Goal: Task Accomplishment & Management: Manage account settings

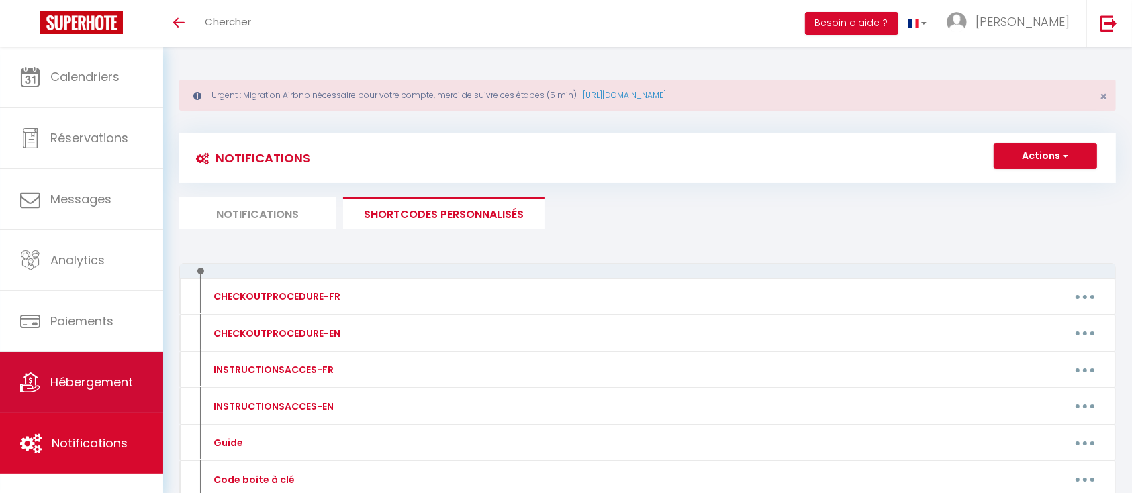
click at [93, 381] on span "Hébergement" at bounding box center [91, 382] width 83 height 17
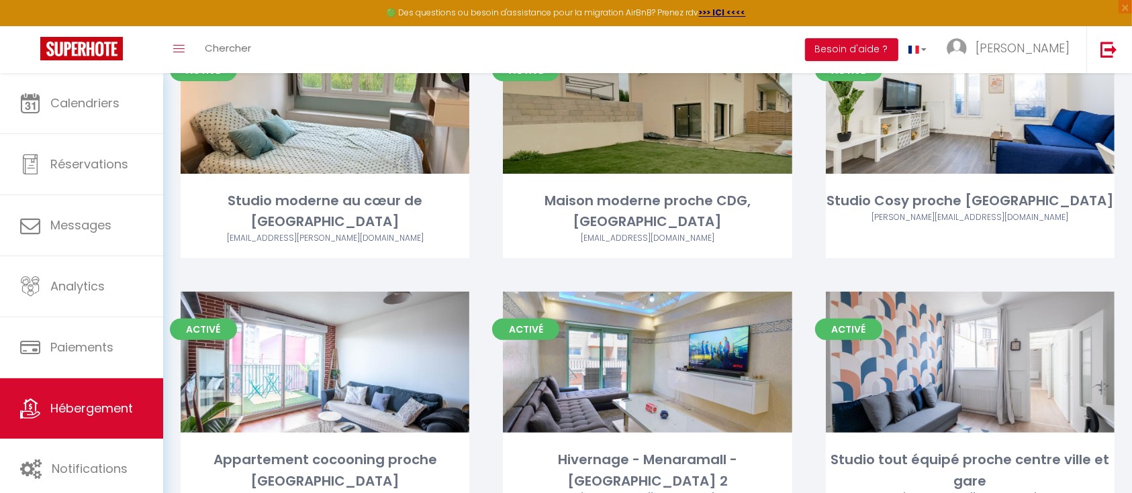
scroll to position [459, 0]
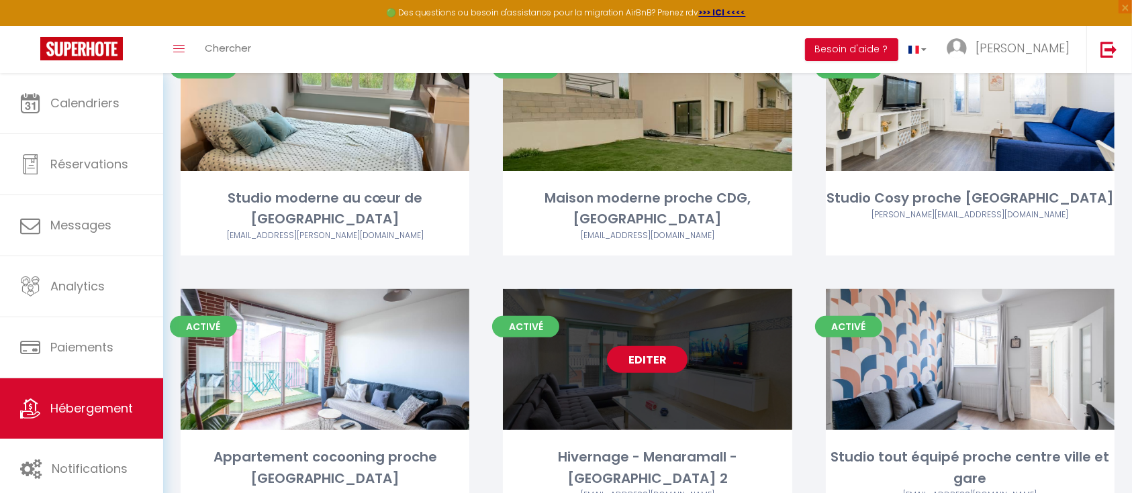
click at [664, 346] on link "Editer" at bounding box center [647, 359] width 81 height 27
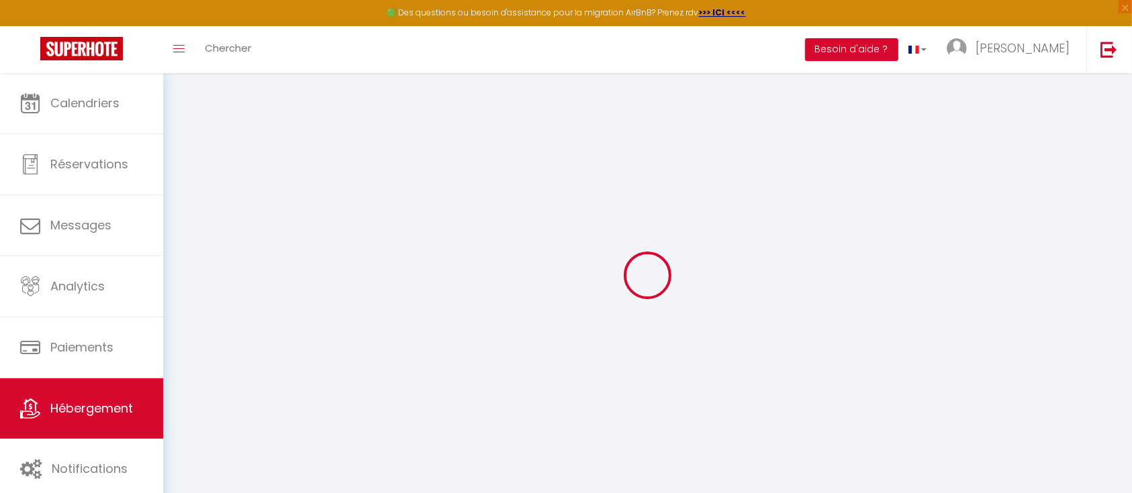
select select
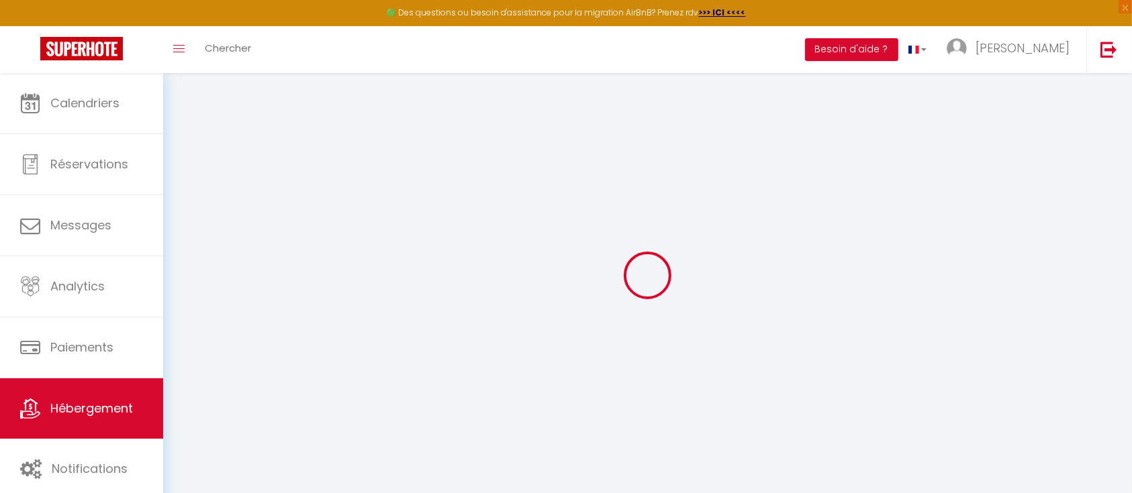
select select
checkbox input "false"
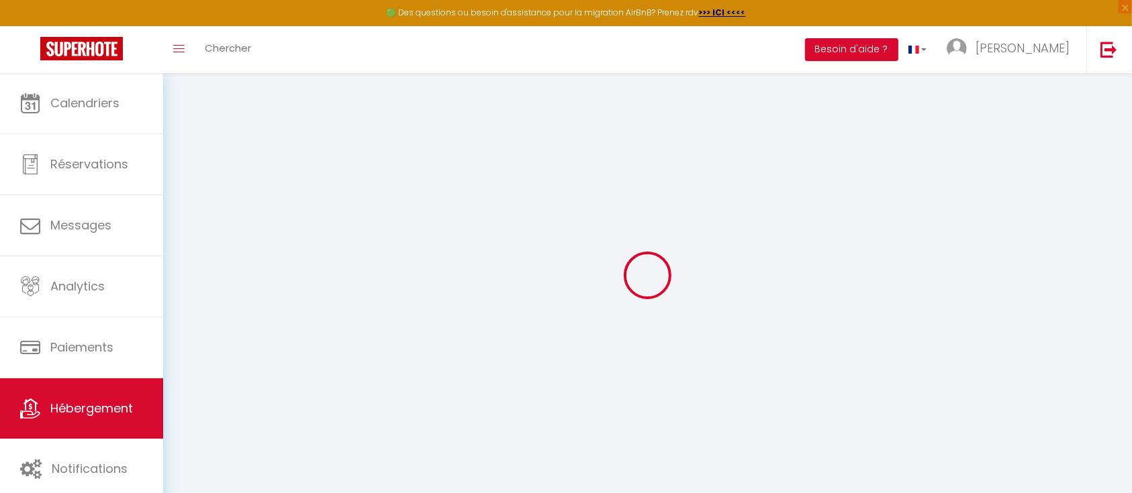
select select
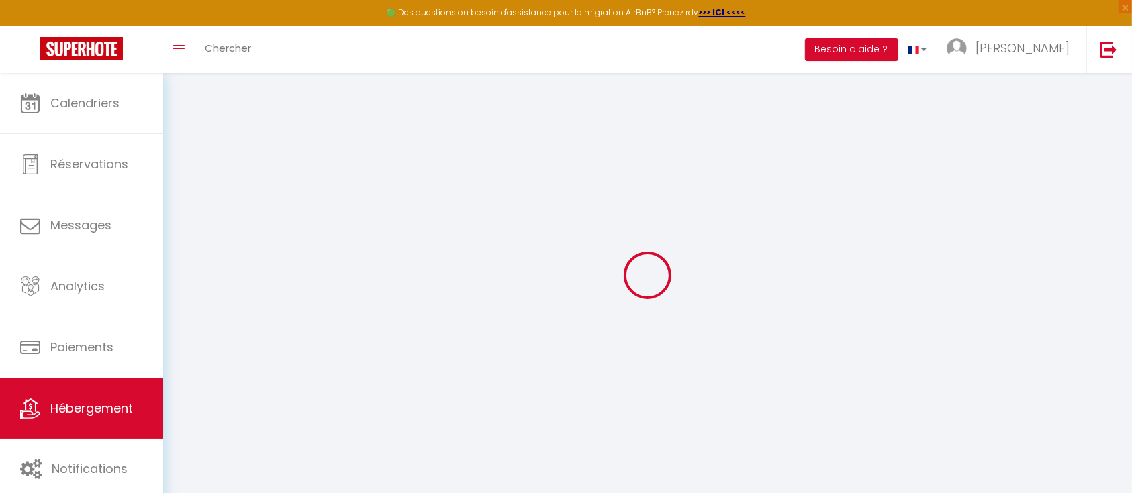
select select
checkbox input "false"
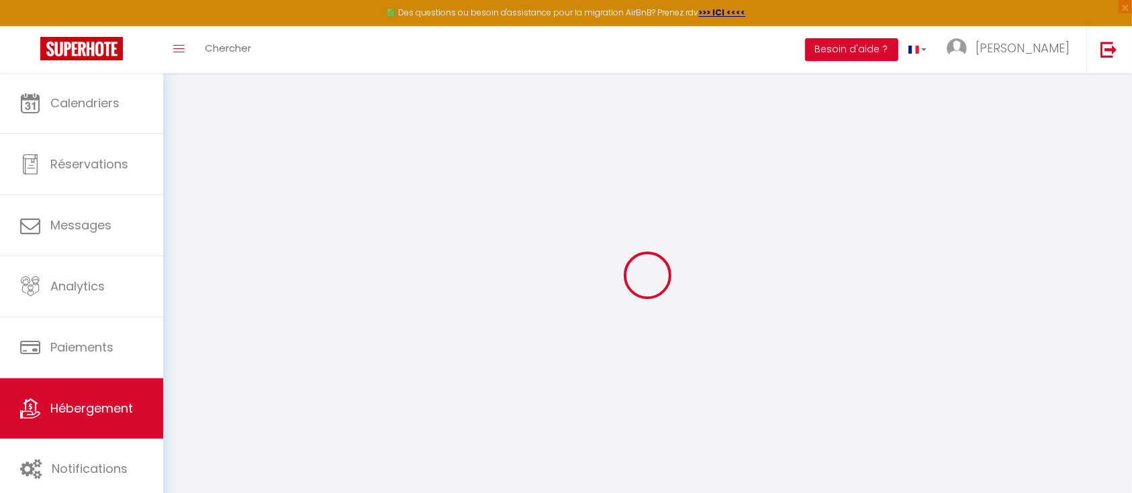
checkbox input "false"
select select
type input "Hivernage - Menaramall - [GEOGRAPHIC_DATA] 2"
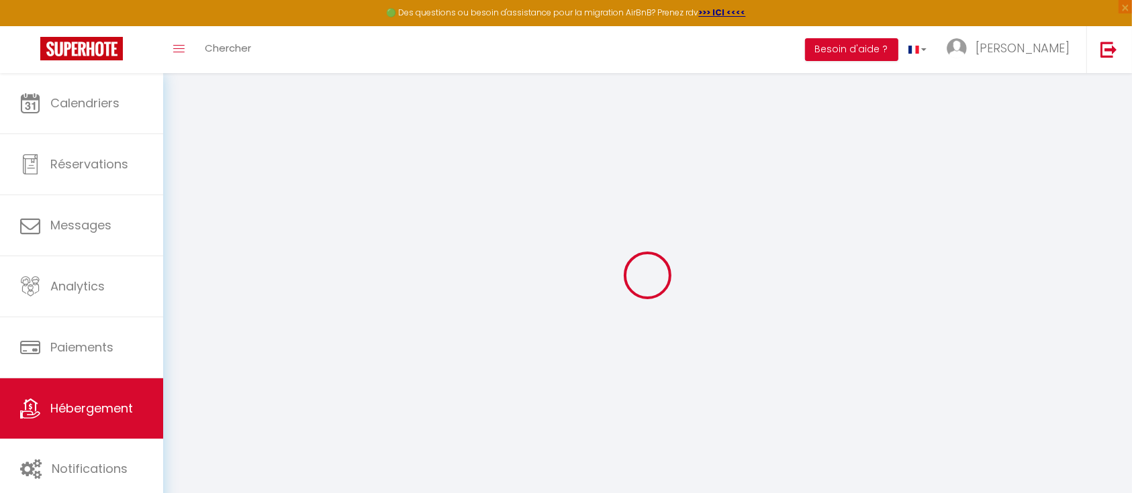
type input "AZZ"
type input "El Arab"
type input "500"
select select
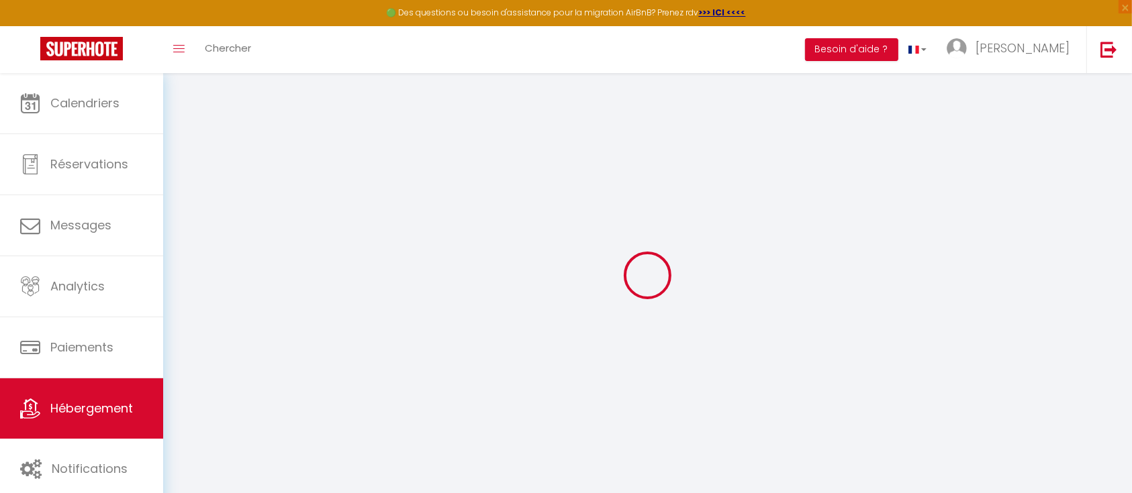
select select
type input "[STREET_ADDRESS][PERSON_NAME]"
type input "40000"
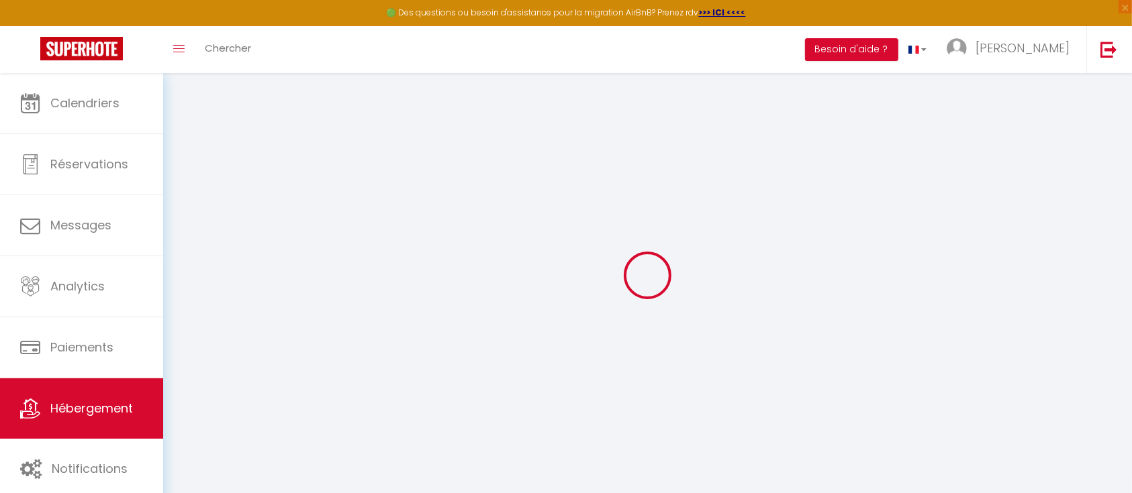
type input "[GEOGRAPHIC_DATA]"
select select "146"
type input "[EMAIL_ADDRESS][DOMAIN_NAME]"
select select "16061"
checkbox input "false"
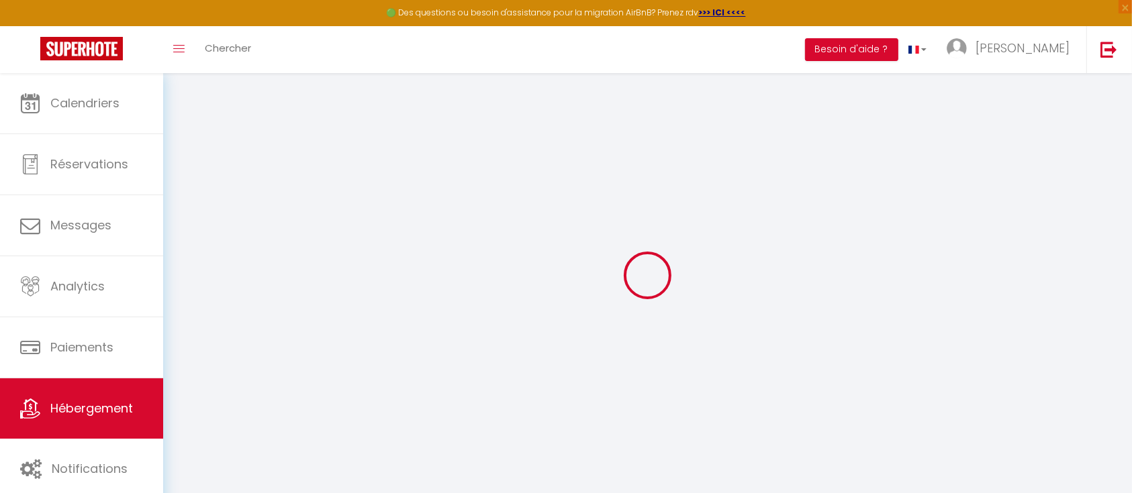
checkbox input "false"
type input "0"
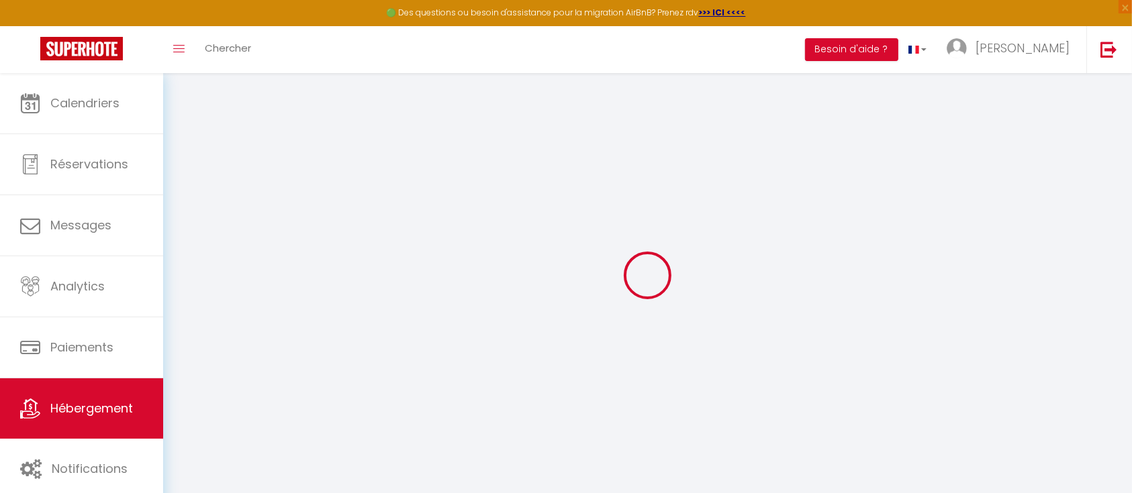
select select
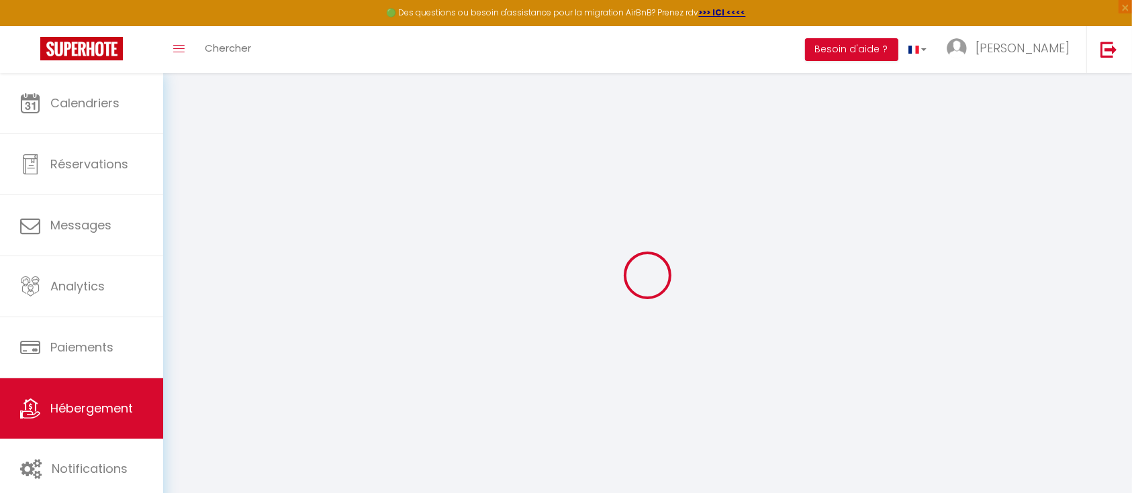
checkbox input "false"
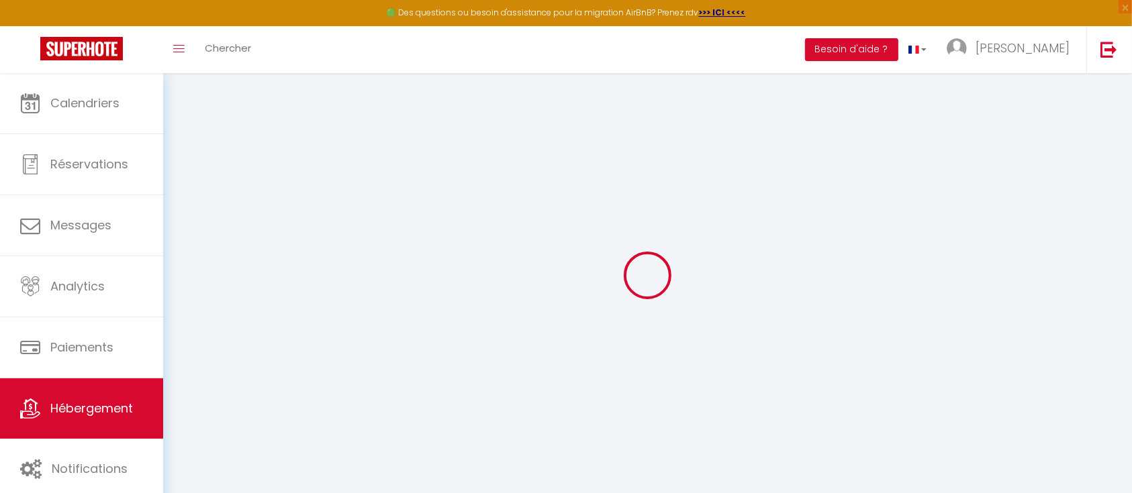
checkbox input "false"
select select "15:00"
select select "23:45"
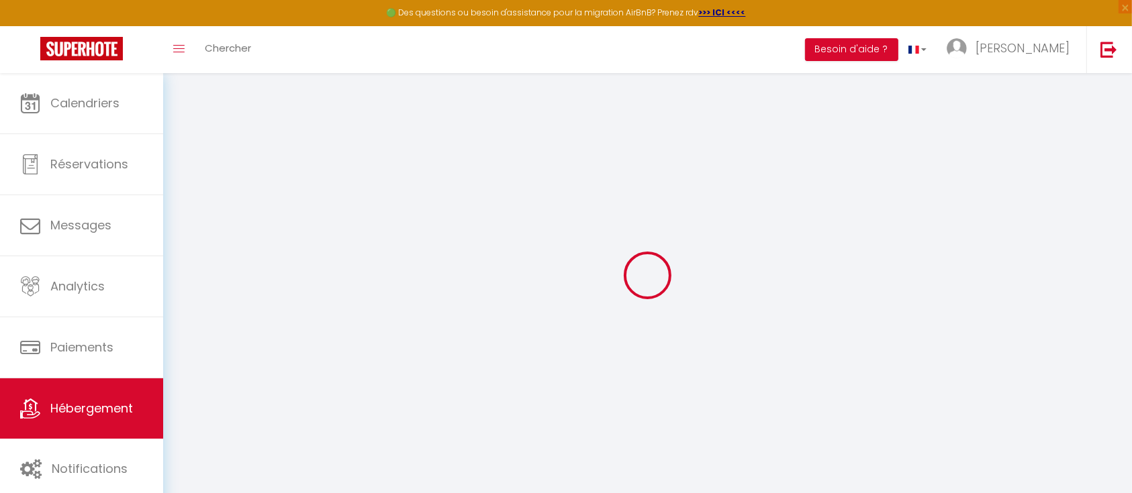
select select "11:00"
select select "30"
select select "120"
checkbox input "false"
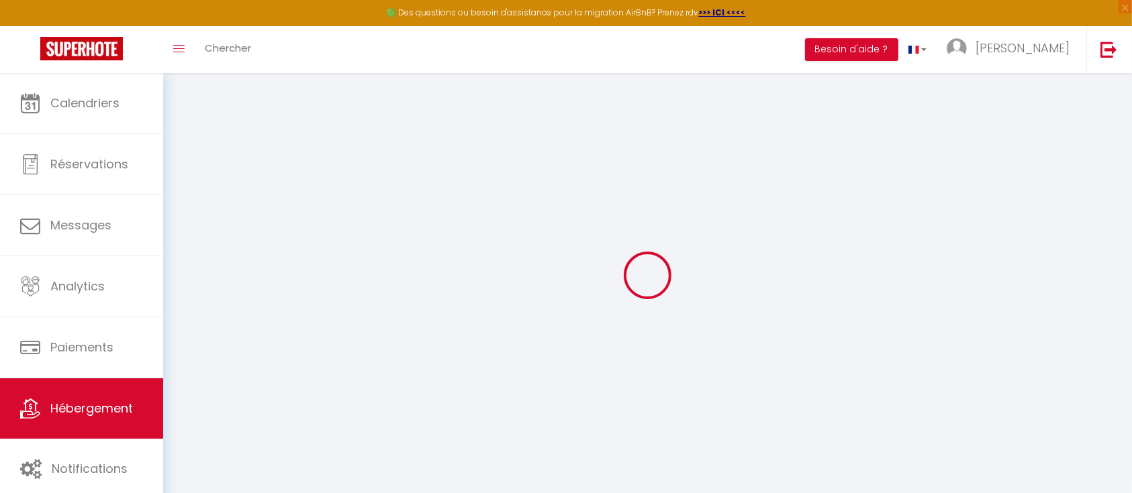
checkbox input "false"
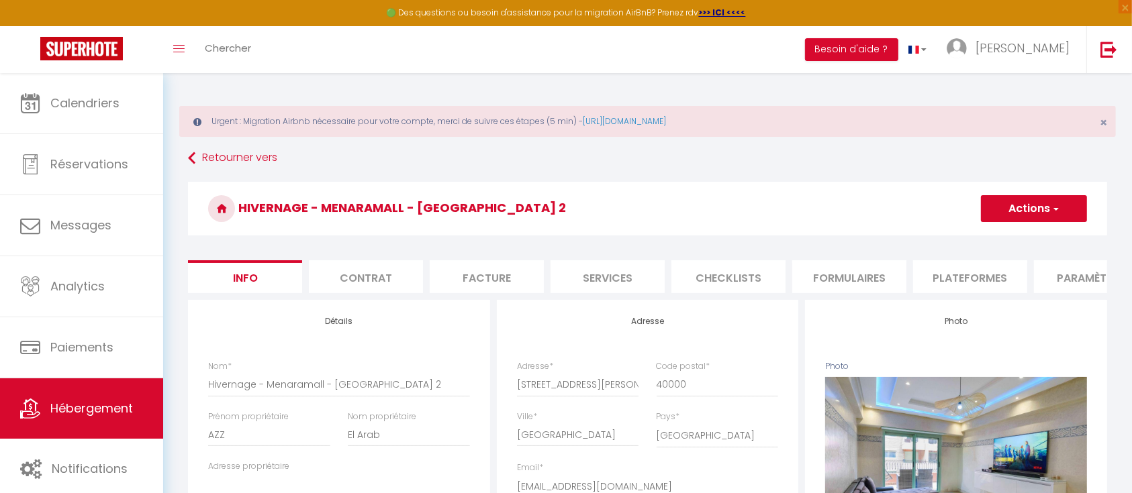
click at [831, 277] on li "Formulaires" at bounding box center [849, 276] width 114 height 33
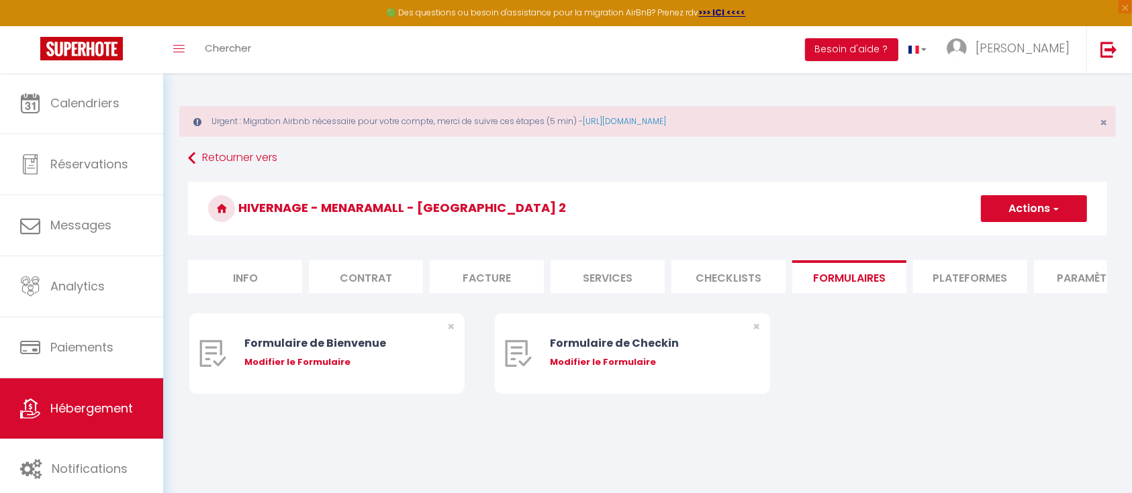
click at [599, 273] on li "Services" at bounding box center [607, 276] width 114 height 33
select select
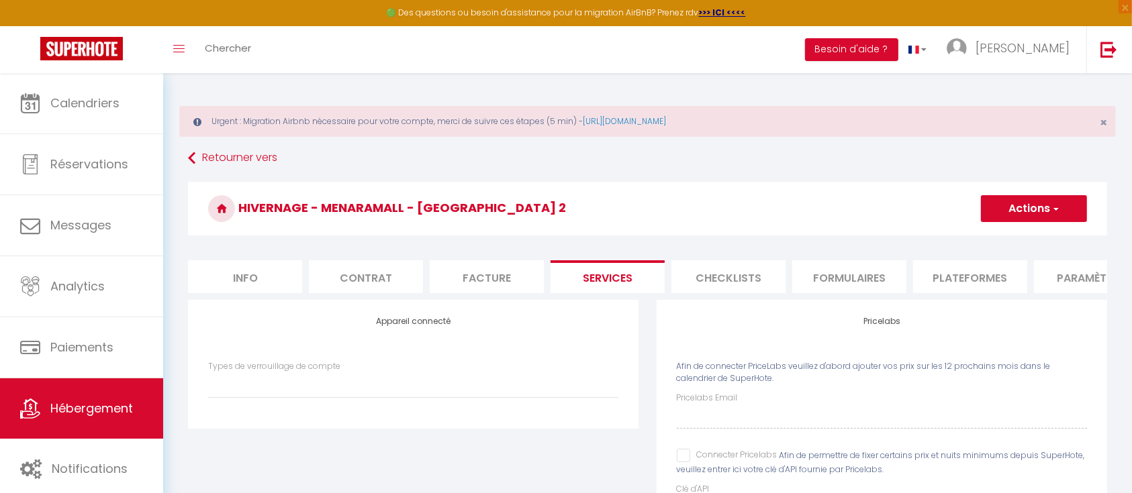
click at [499, 271] on li "Facture" at bounding box center [487, 276] width 114 height 33
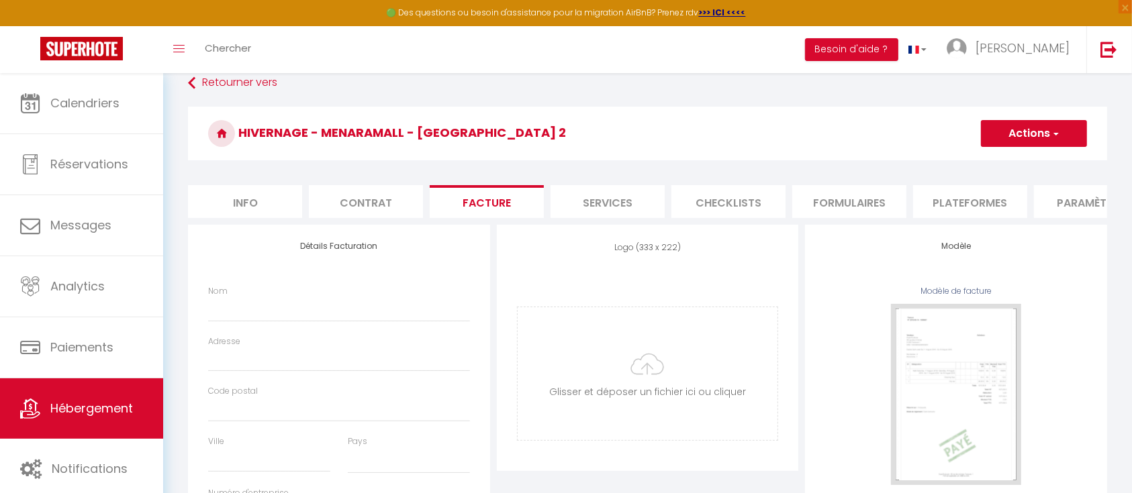
scroll to position [85, 0]
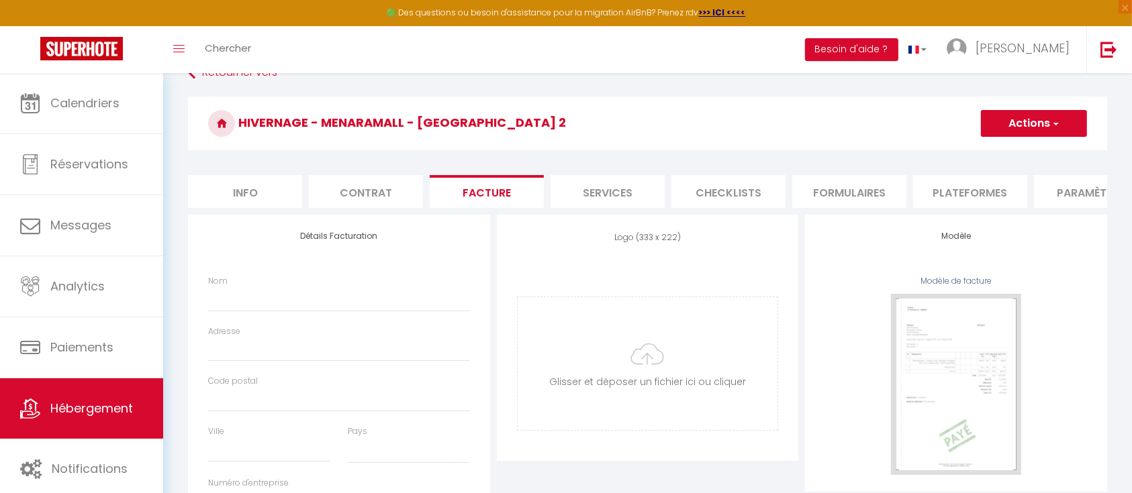
select select
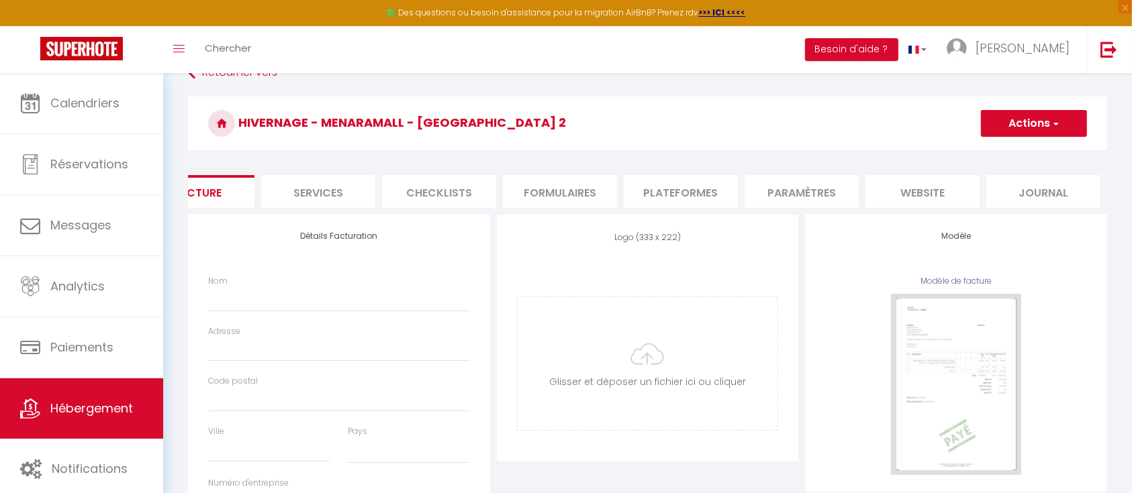
click at [944, 193] on li "website" at bounding box center [922, 191] width 114 height 33
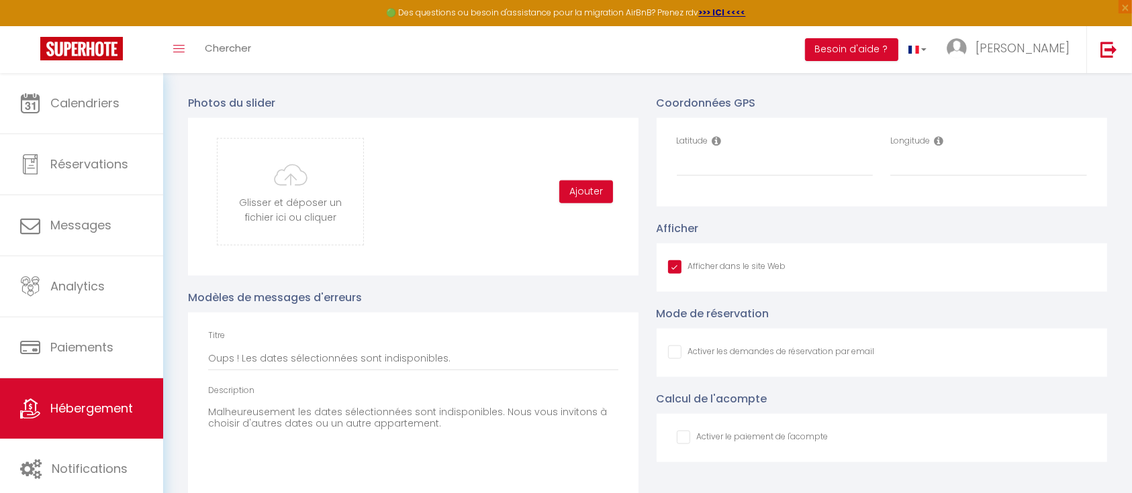
scroll to position [1460, 0]
click at [726, 176] on input "Latitude" at bounding box center [775, 164] width 197 height 24
paste input "31.631996154785156"
type input "31.631996154785156"
click at [949, 175] on input "Longitude" at bounding box center [988, 164] width 197 height 24
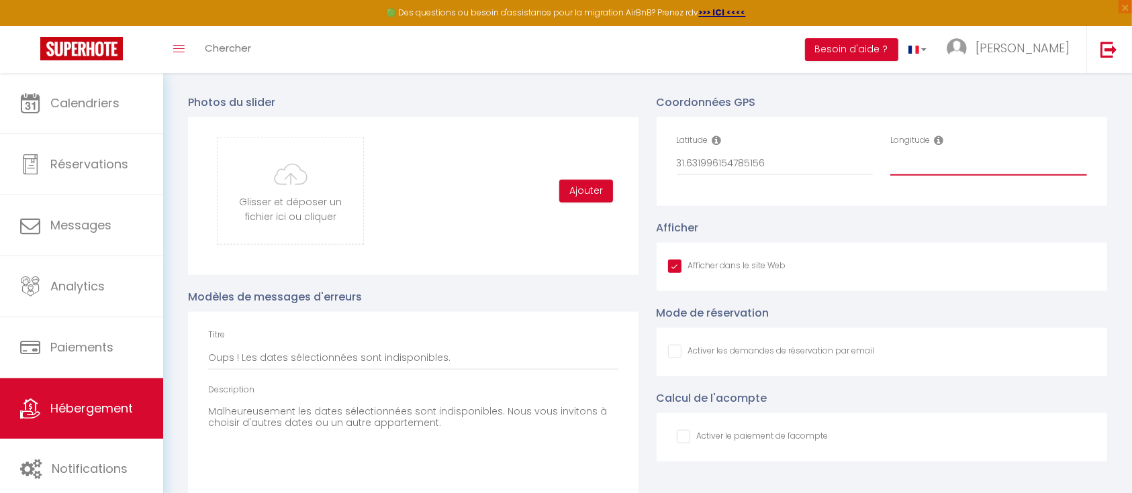
paste input "-8.01733684539795"
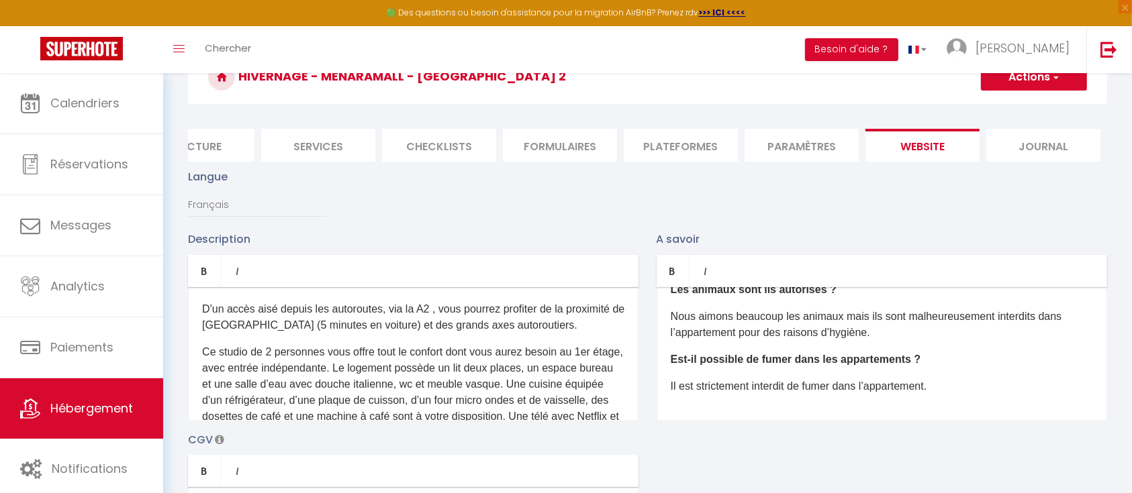
scroll to position [102, 0]
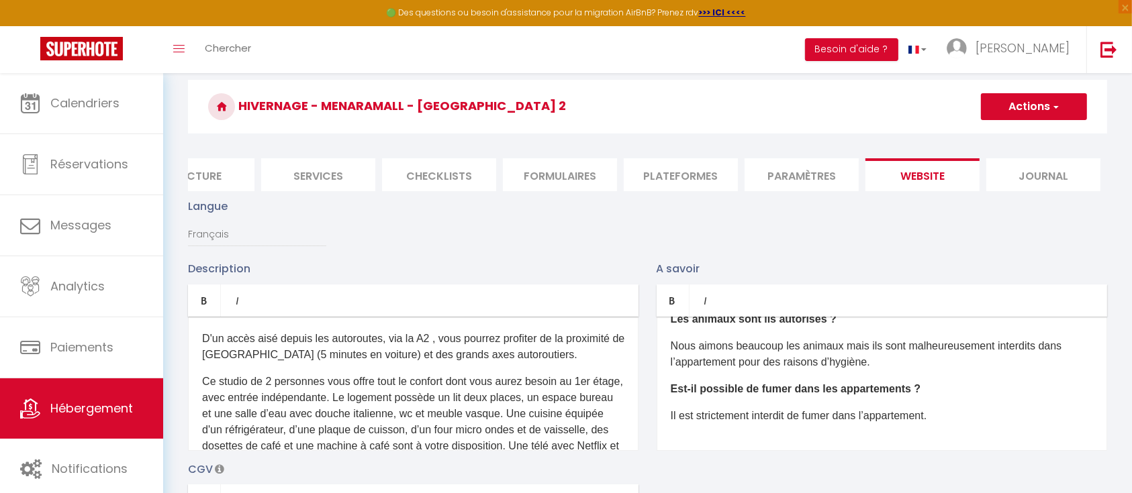
type input "-8.01733684539795"
click at [1072, 105] on button "Actions" at bounding box center [1034, 106] width 106 height 27
click at [1029, 134] on input "Enregistrer" at bounding box center [1018, 136] width 50 height 13
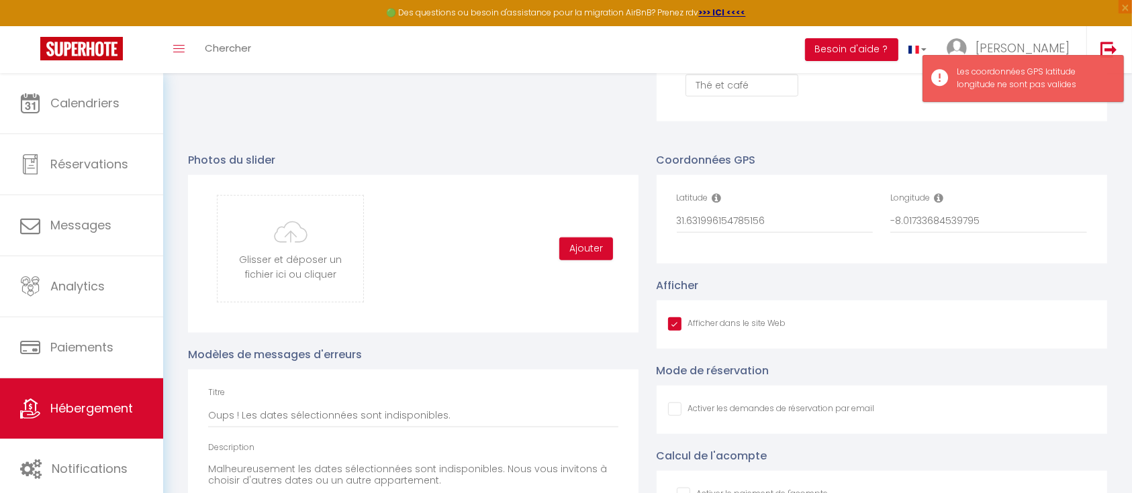
scroll to position [1404, 0]
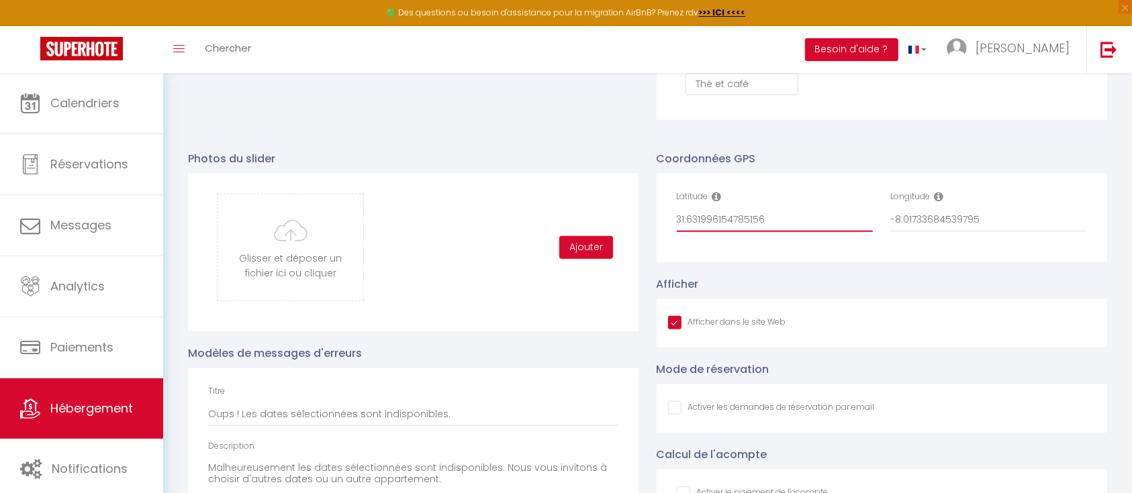
click at [685, 230] on input "31.631996154785156" at bounding box center [775, 220] width 197 height 24
click at [718, 202] on icon at bounding box center [716, 196] width 9 height 11
click at [717, 202] on icon at bounding box center [716, 196] width 9 height 11
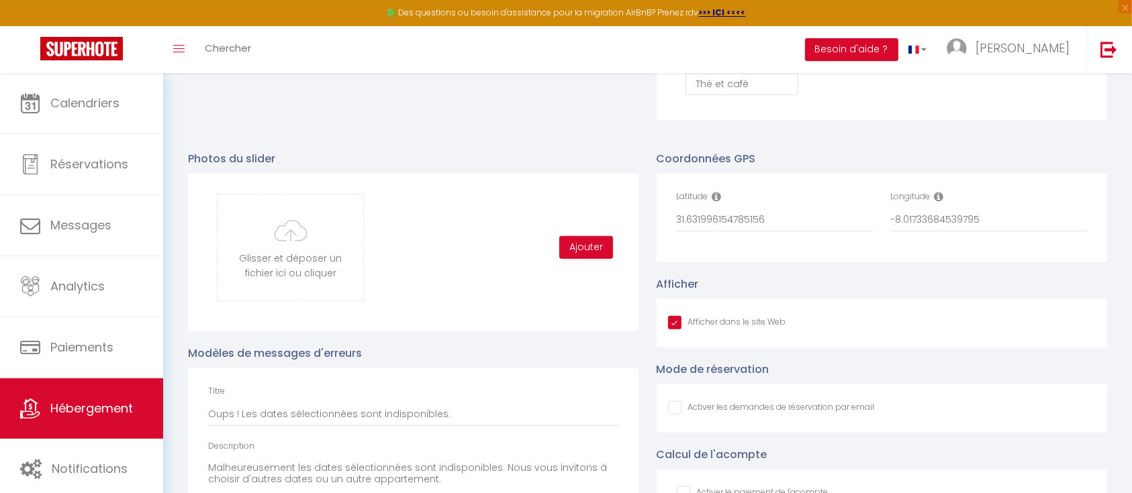
click at [717, 202] on icon at bounding box center [716, 196] width 9 height 11
click at [687, 232] on input "31.631996154785156" at bounding box center [775, 220] width 197 height 24
type input "31,31996154785156"
click at [905, 232] on input "-8.01733684539795" at bounding box center [988, 220] width 197 height 24
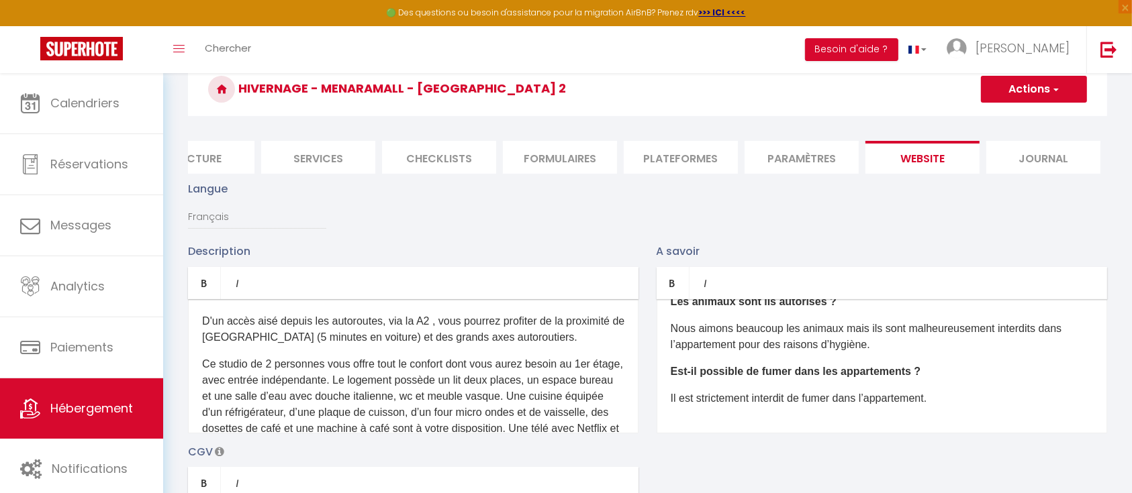
scroll to position [94, 0]
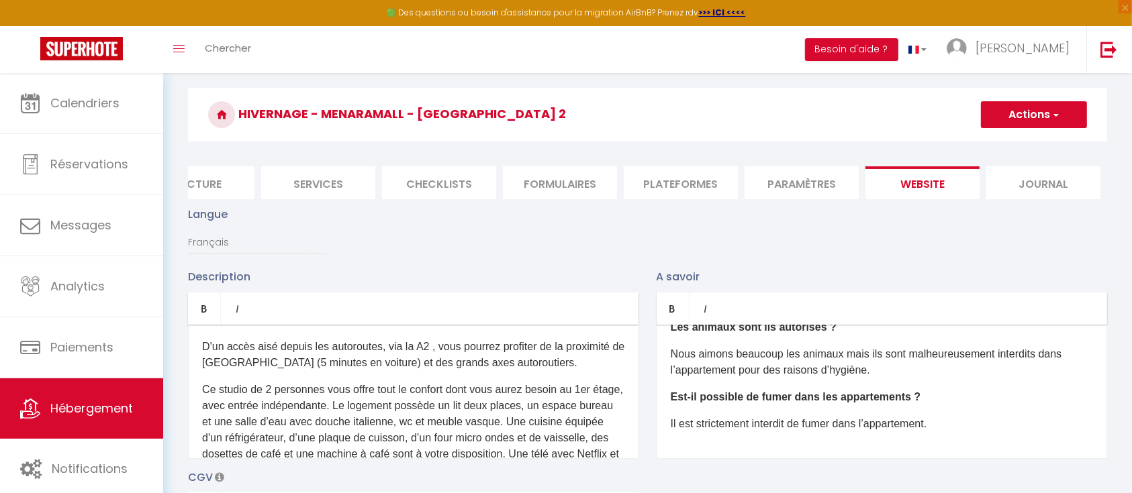
type input "-8,01733684539795"
click at [1054, 115] on span "button" at bounding box center [1054, 114] width 9 height 13
click at [1028, 148] on input "Enregistrer" at bounding box center [1018, 144] width 50 height 13
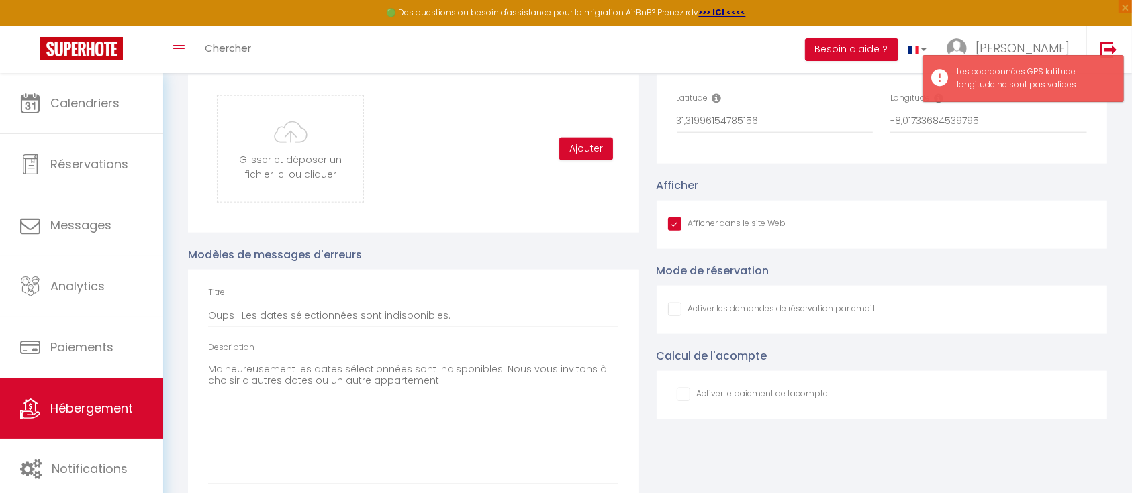
scroll to position [1501, 0]
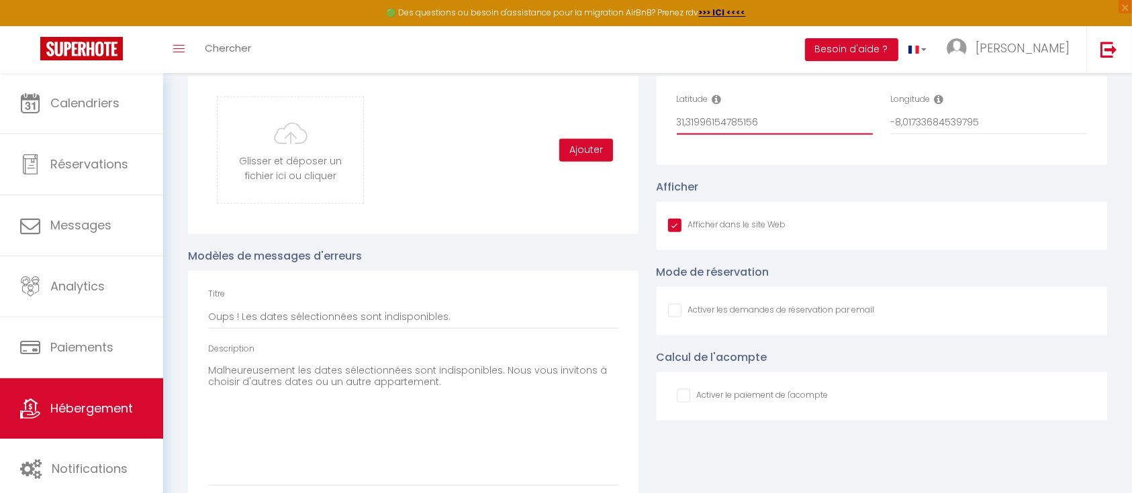
drag, startPoint x: 771, startPoint y: 137, endPoint x: 581, endPoint y: 99, distance: 193.8
click at [581, 99] on div "Photos du slider Glisser et déposer un fichier ici ou cliquer Ooops, something …" at bounding box center [647, 278] width 936 height 477
paste input ".6319961"
type input "31.6319961"
drag, startPoint x: 1015, startPoint y: 134, endPoint x: 839, endPoint y: 117, distance: 177.4
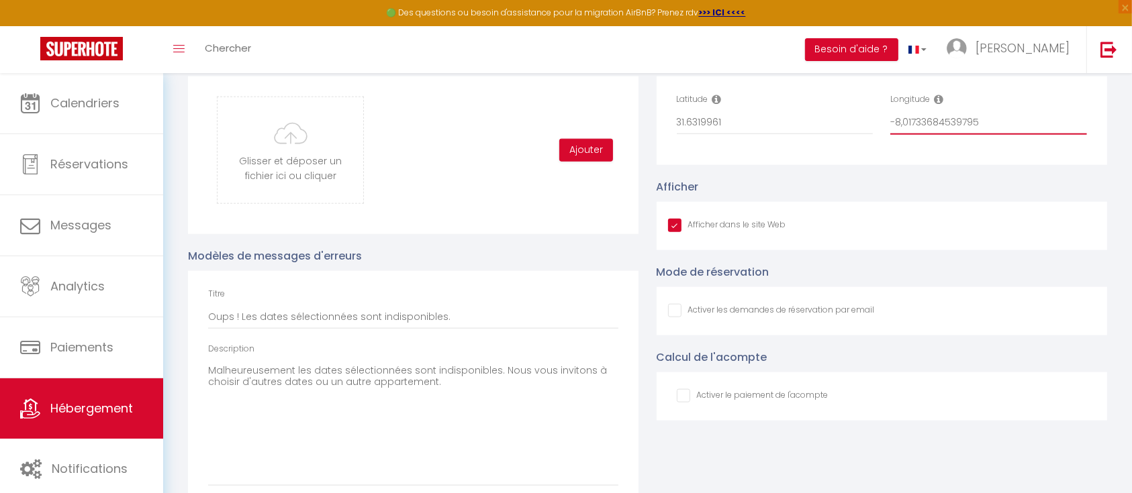
click at [839, 117] on div "Latitude 31.6319961 Longitude -8,01733684539795" at bounding box center [882, 120] width 428 height 55
paste input ".017337"
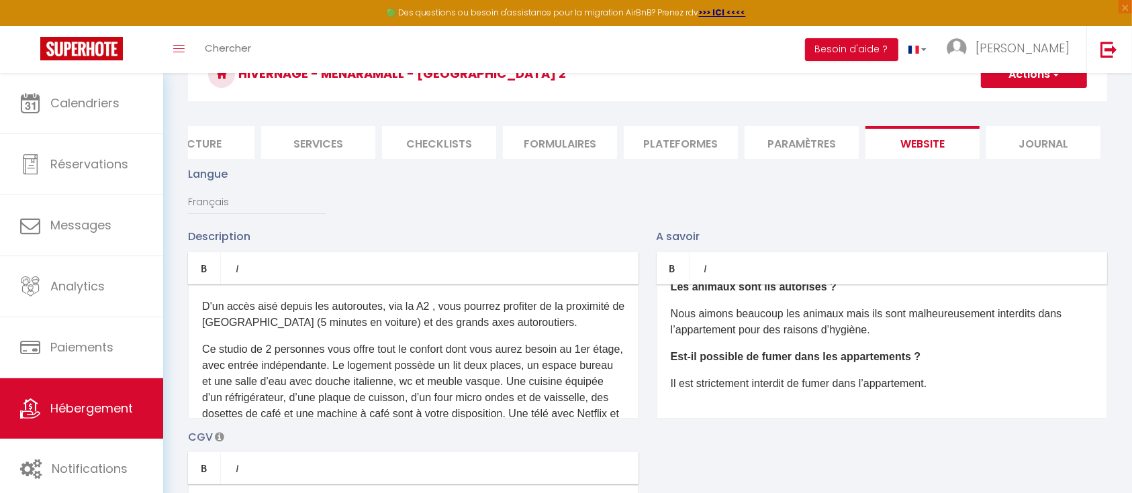
scroll to position [0, 0]
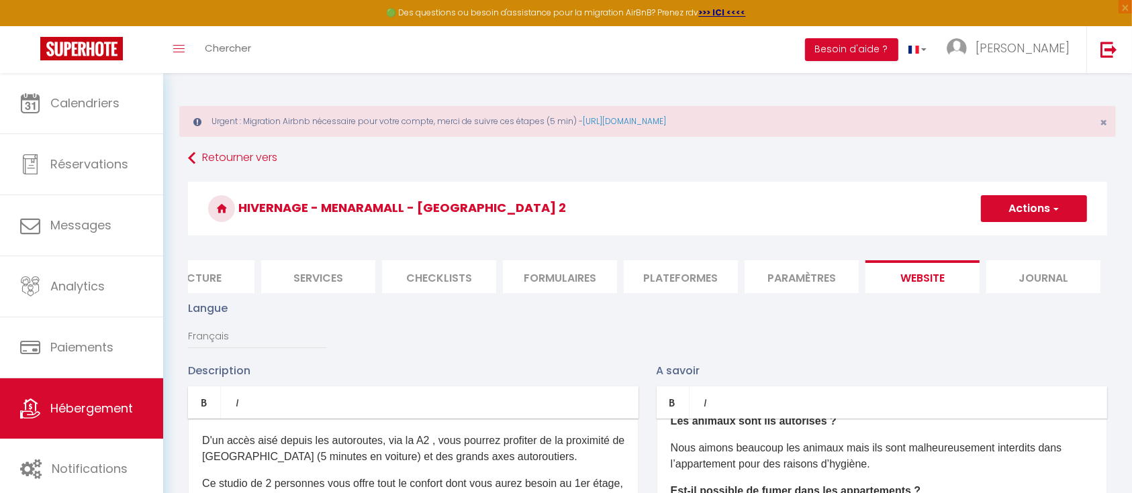
type input "-8.017337"
click at [1044, 207] on button "Actions" at bounding box center [1034, 208] width 106 height 27
click at [1026, 238] on input "Enregistrer" at bounding box center [1018, 238] width 50 height 13
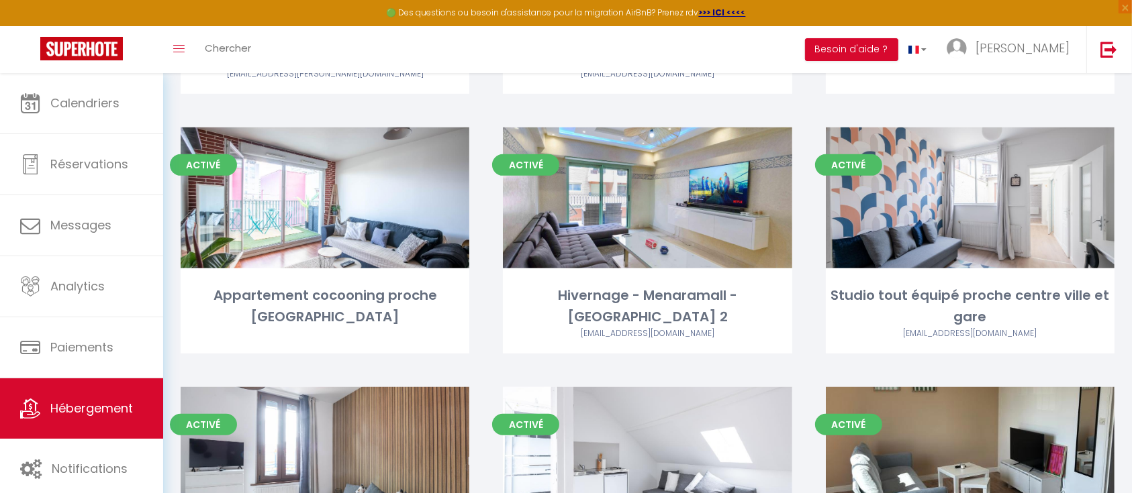
scroll to position [611, 0]
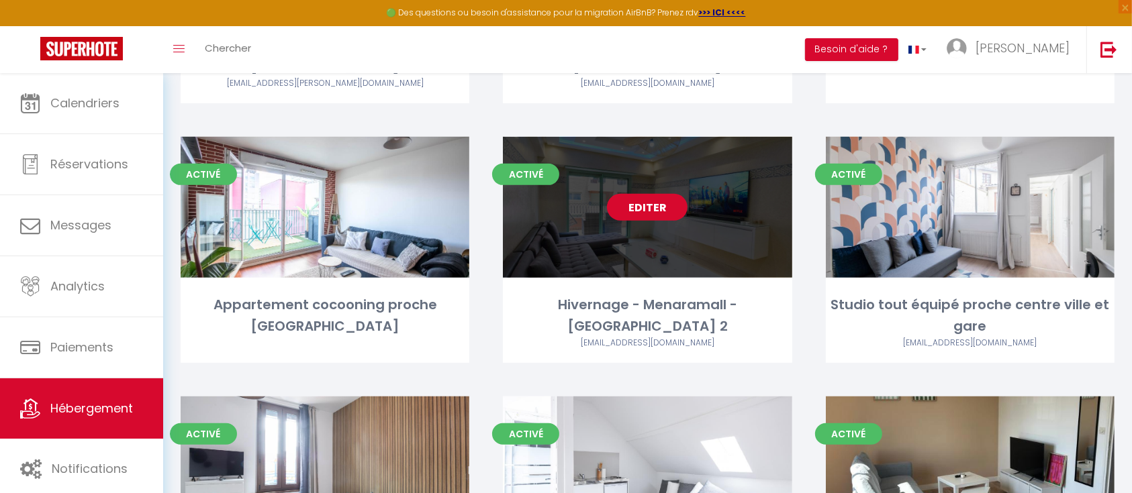
click at [632, 194] on link "Editer" at bounding box center [647, 207] width 81 height 27
click at [629, 194] on link "Editer" at bounding box center [647, 207] width 81 height 27
select select "3"
select select "2"
select select "1"
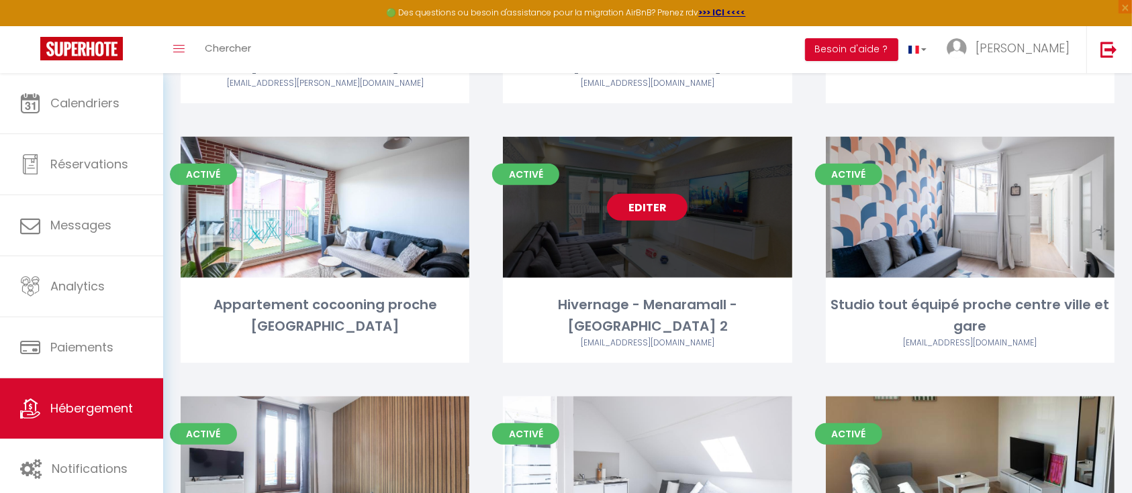
select select "1"
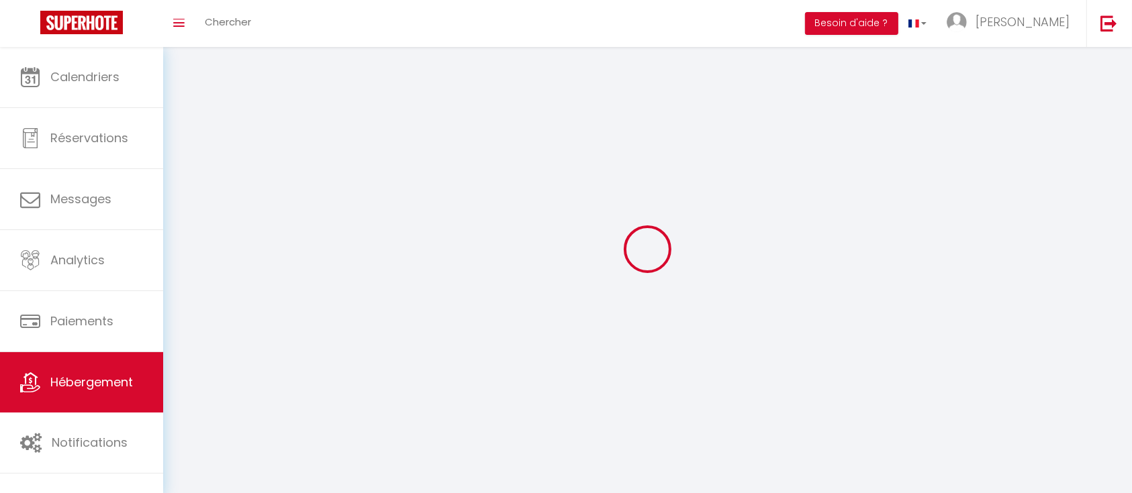
select select
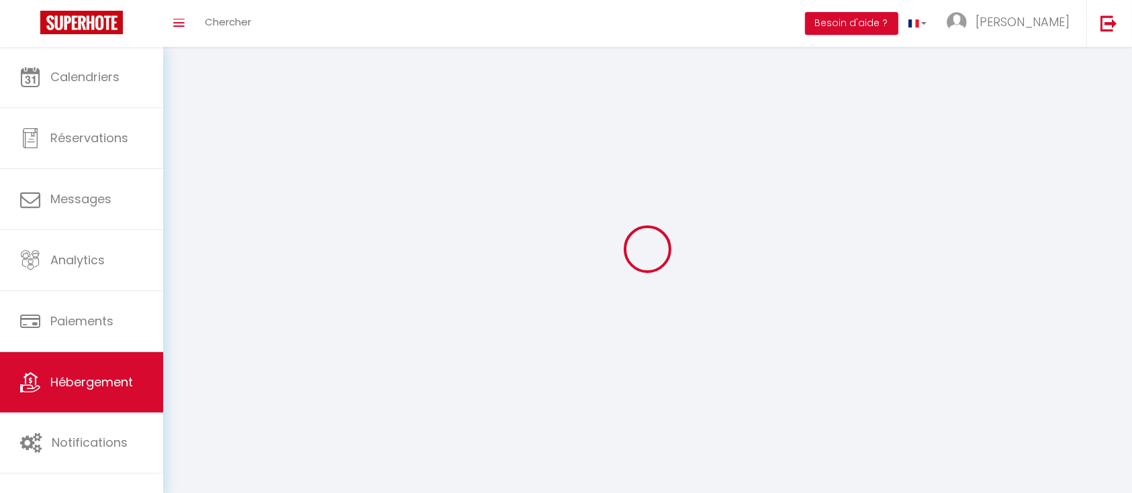
select select
checkbox input "false"
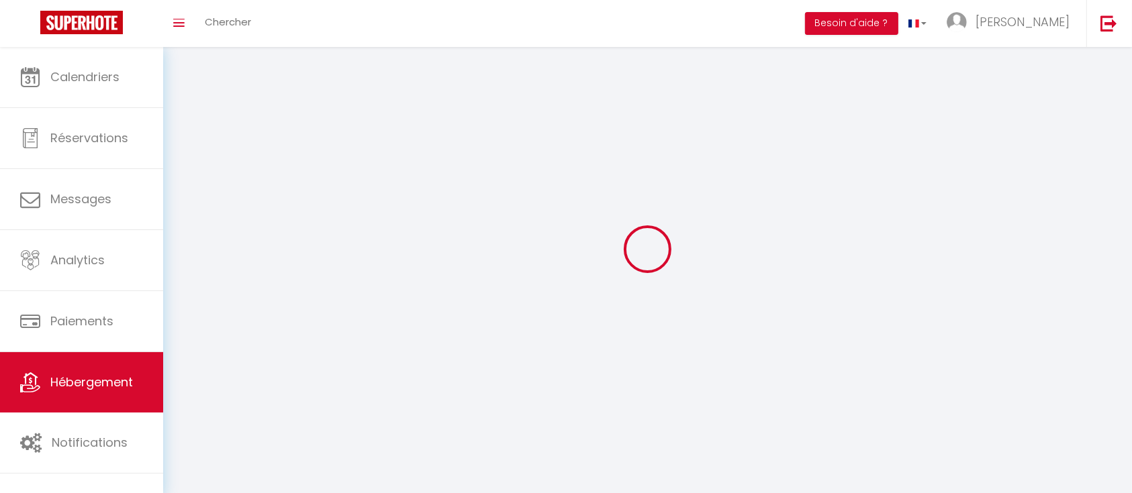
checkbox input "false"
select select
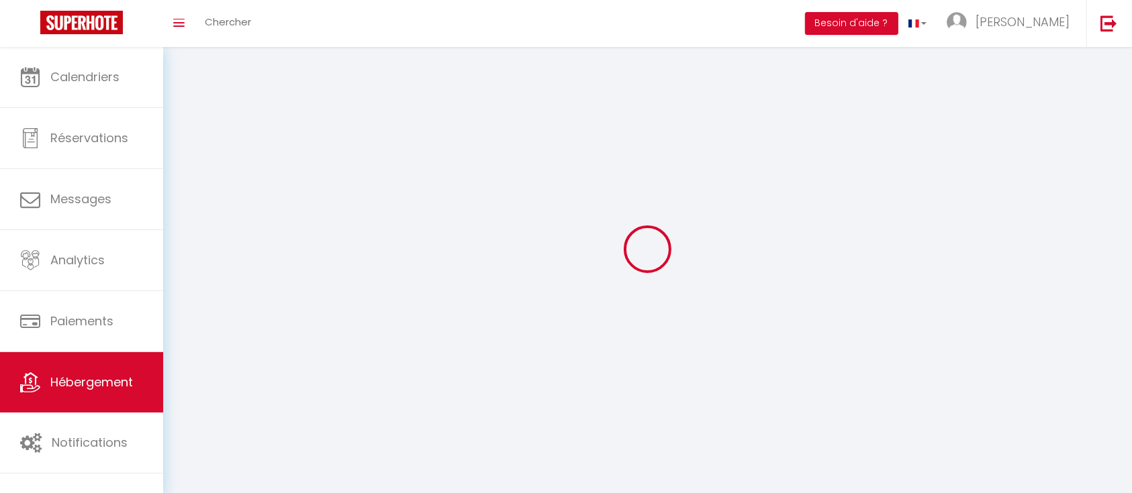
select select
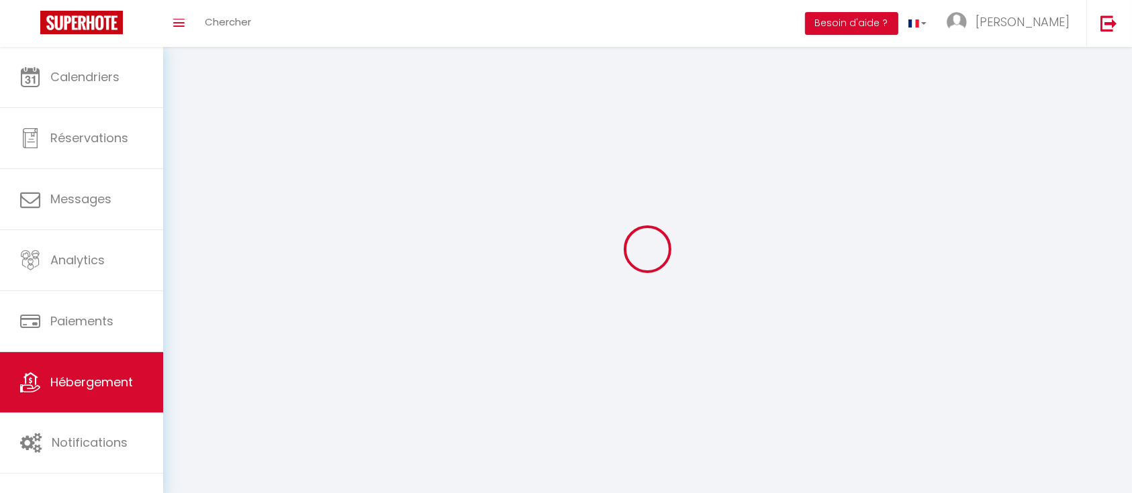
checkbox input "false"
select select
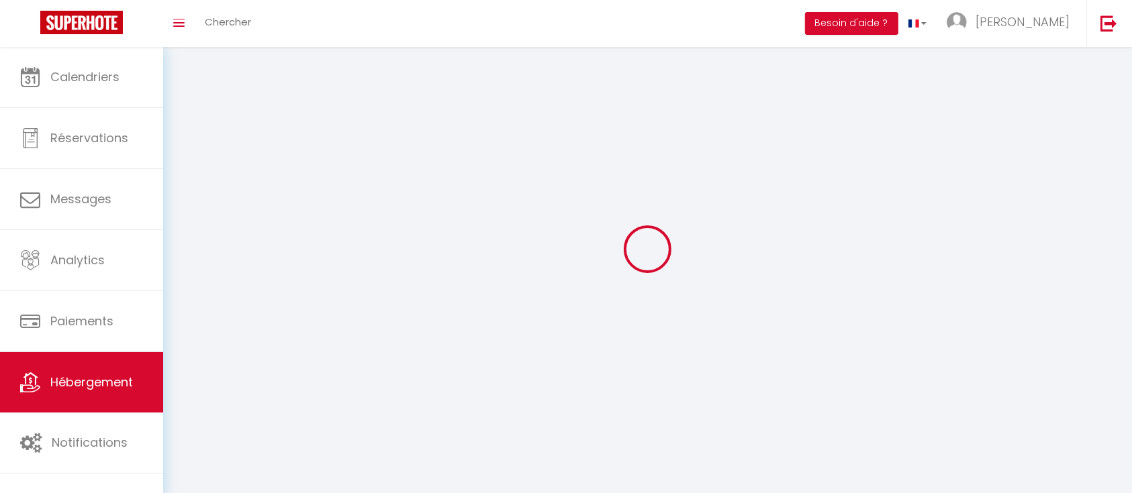
select select
select select "28"
select select
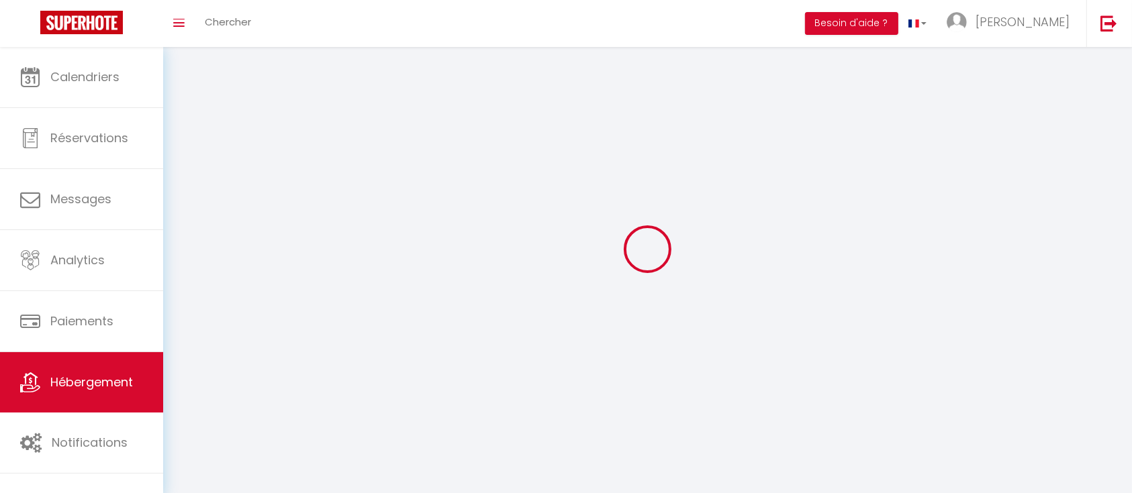
select select
checkbox input "false"
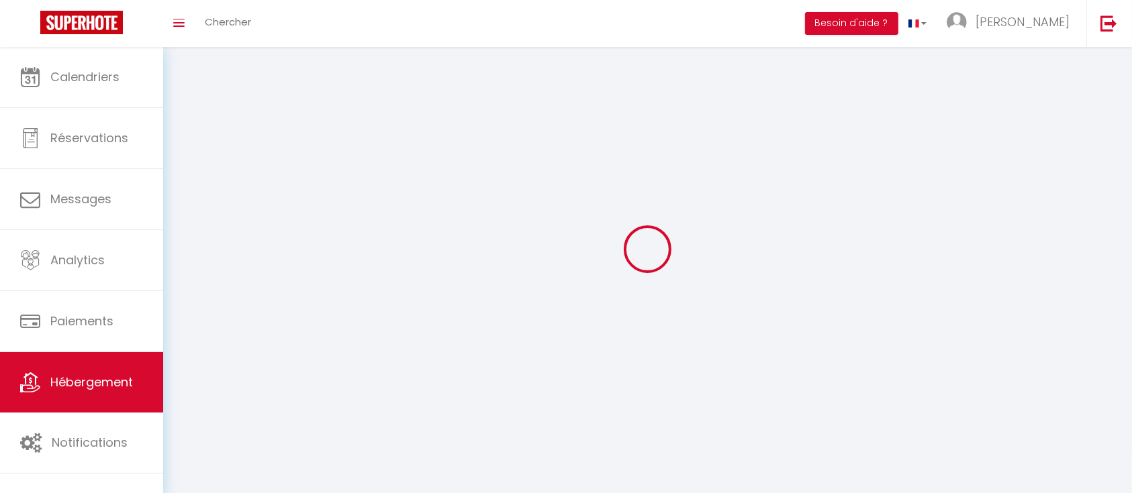
checkbox input "false"
select select
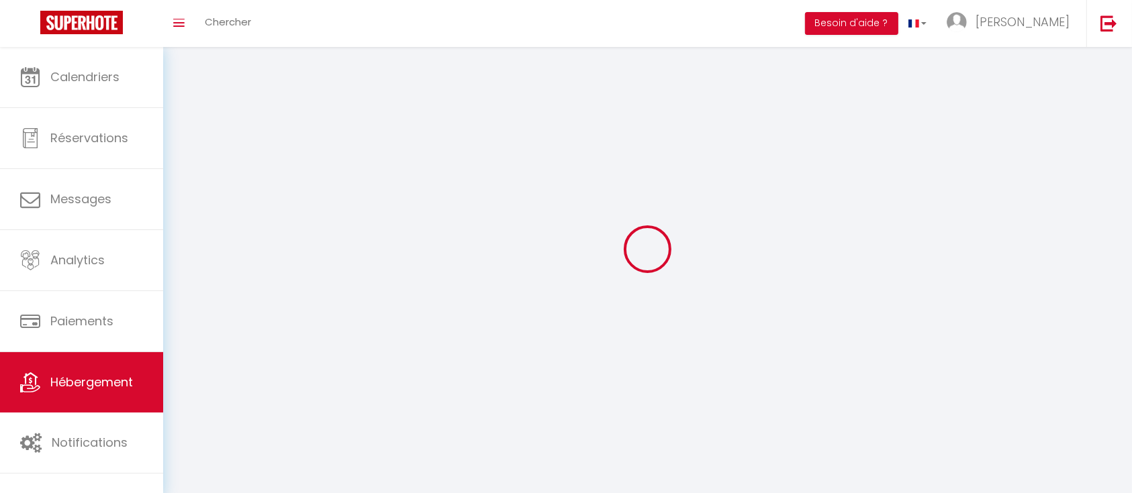
select select
checkbox input "false"
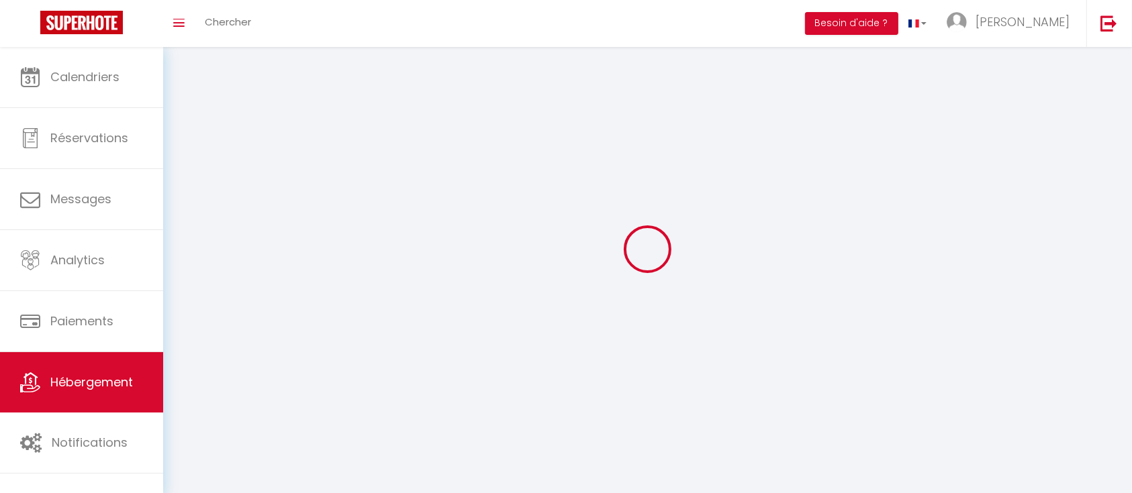
checkbox input "false"
select select
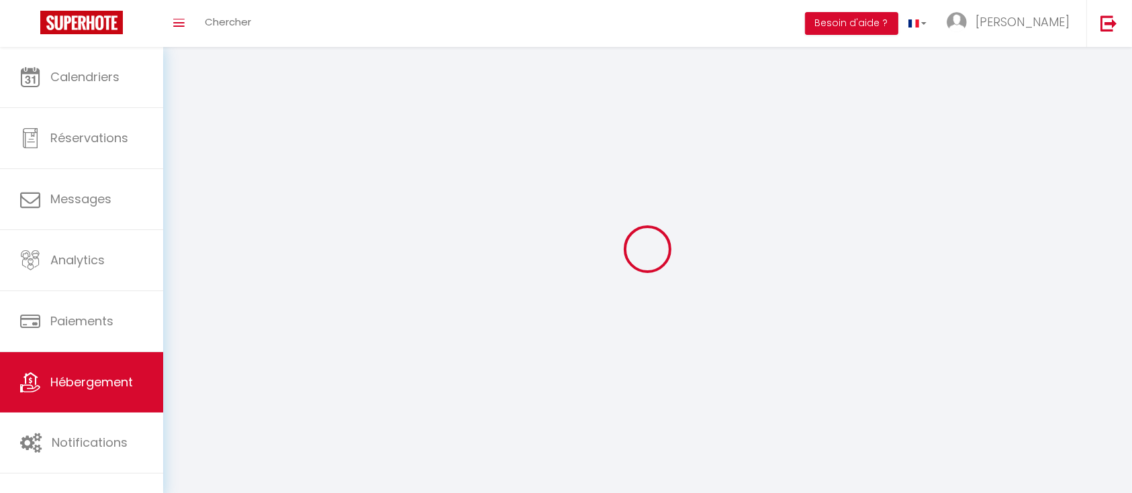
select select
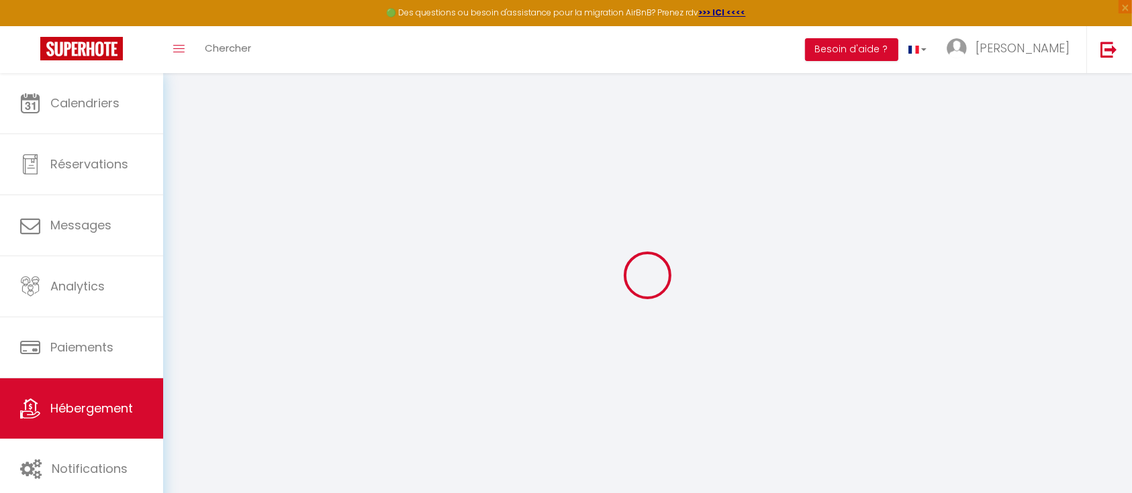
select select
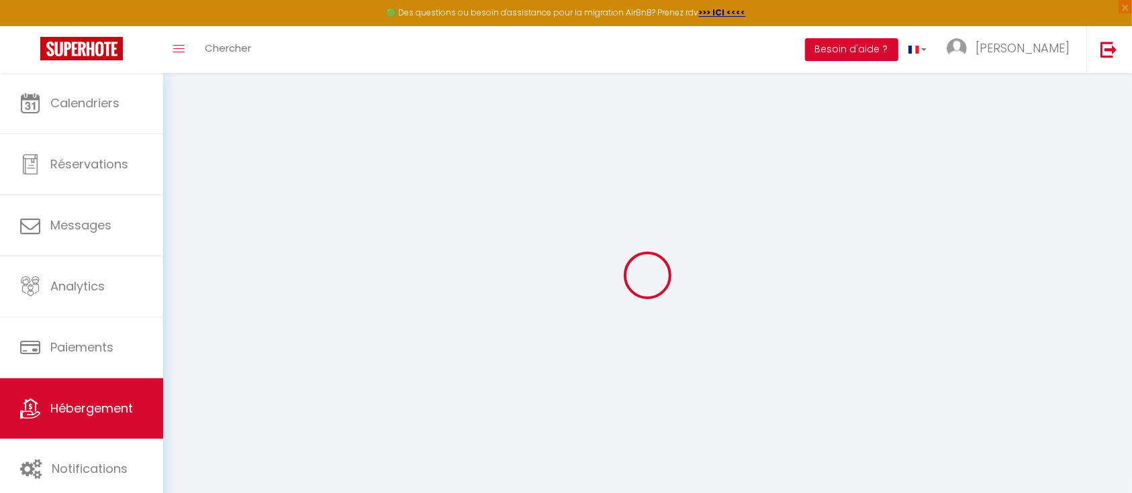
select select
checkbox input "false"
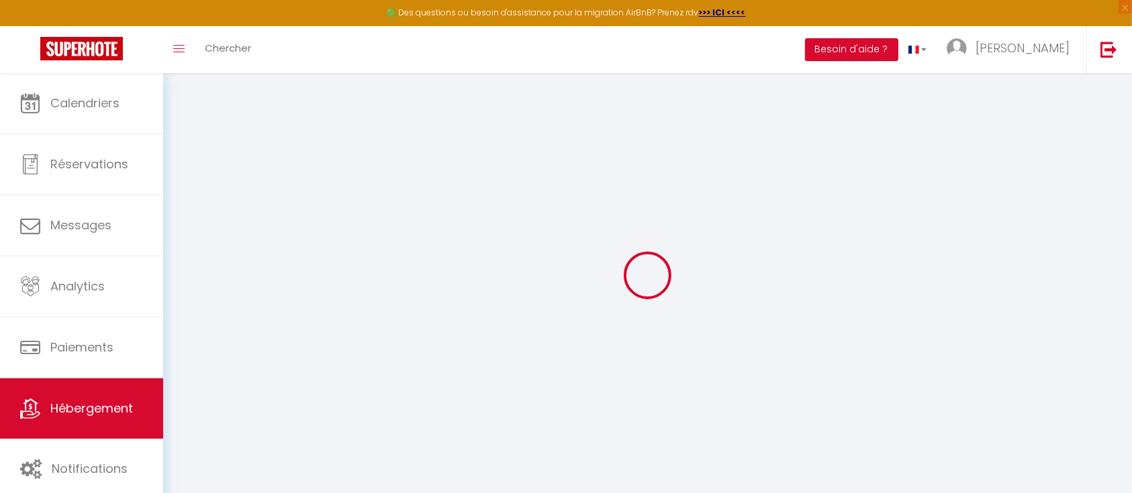
select select
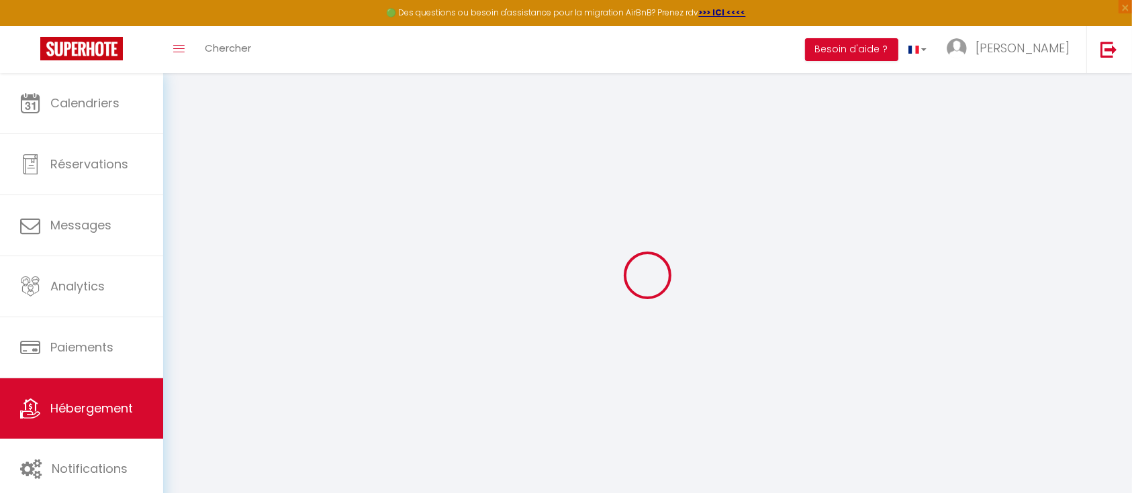
select select
checkbox input "false"
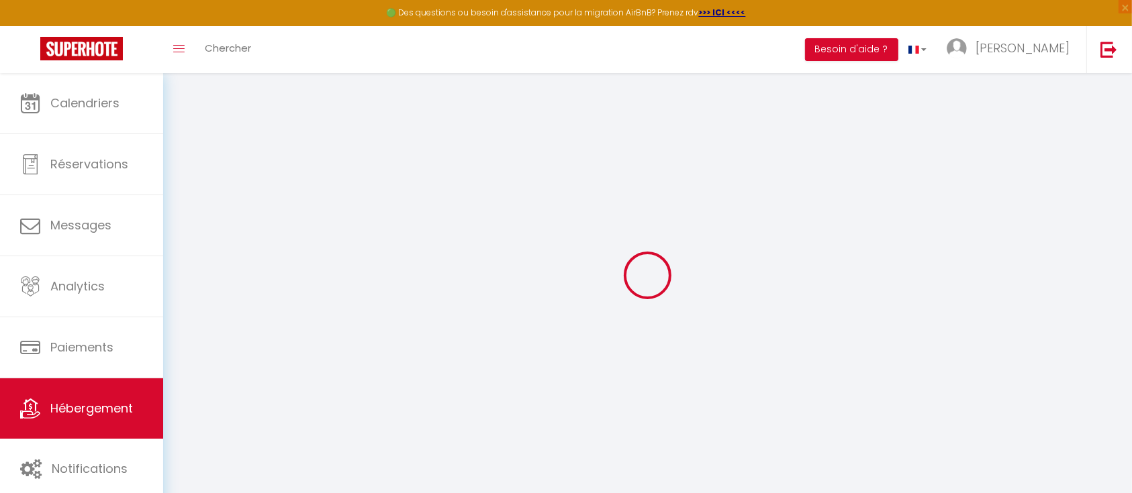
checkbox input "false"
select select
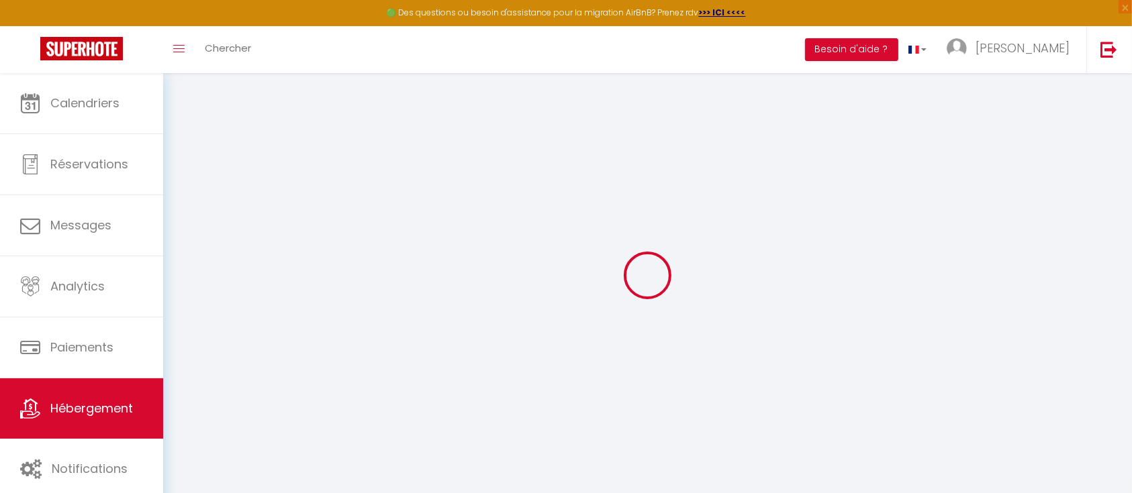
select select
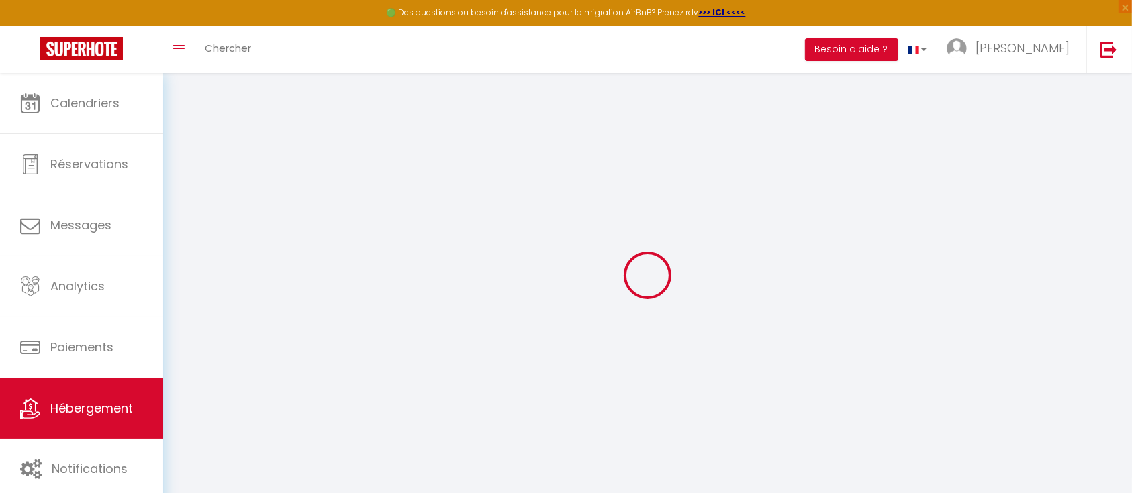
checkbox input "false"
select select
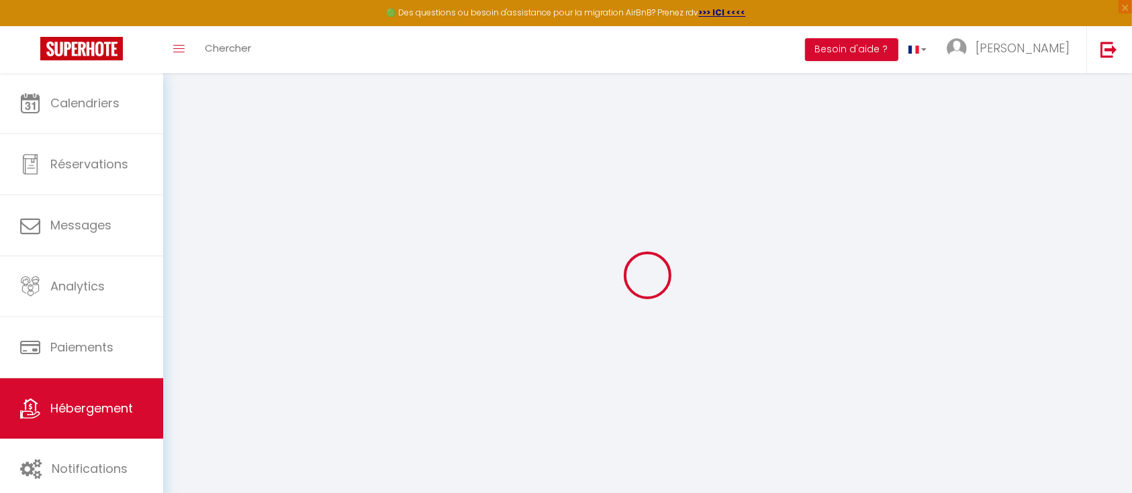
select select
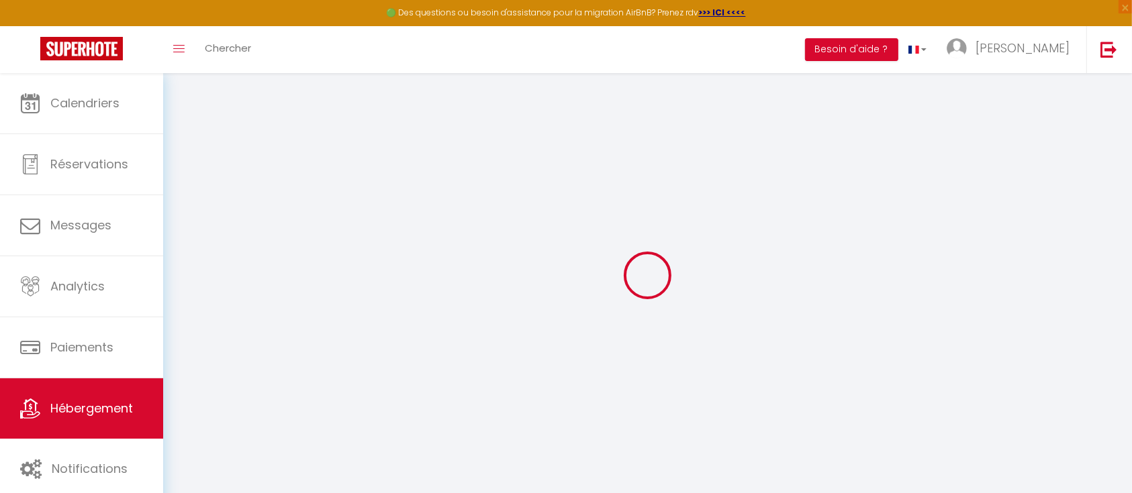
select select
checkbox input "false"
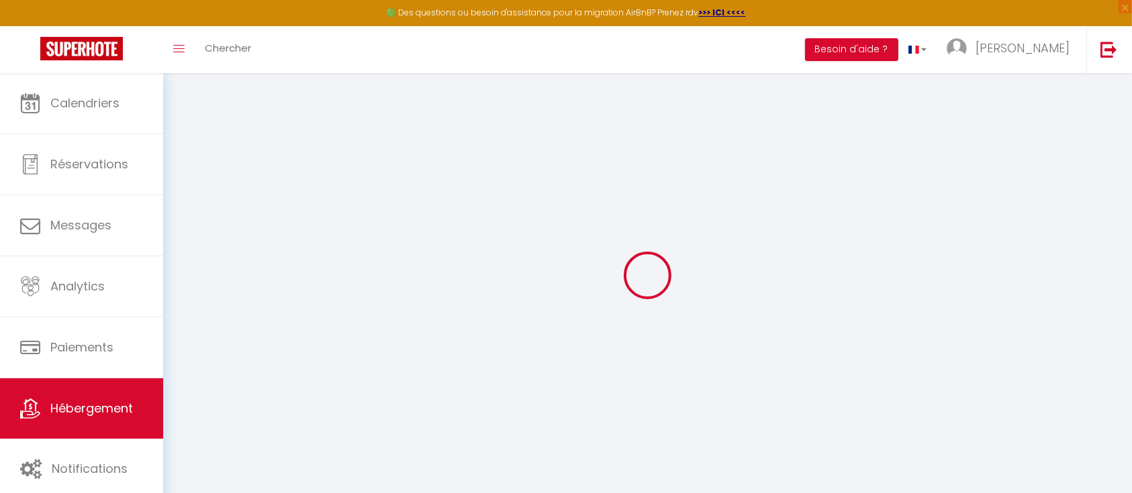
checkbox input "false"
select select
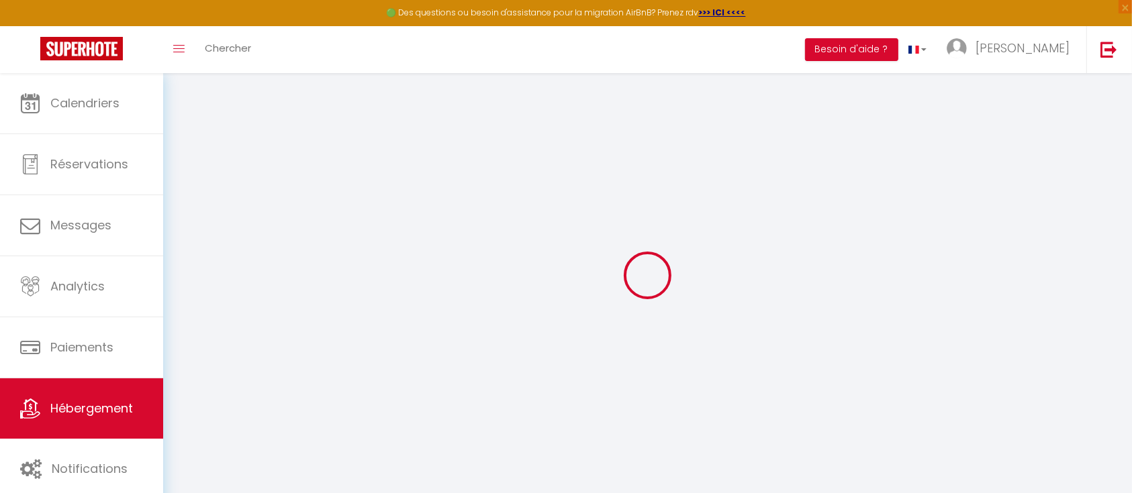
select select
checkbox input "false"
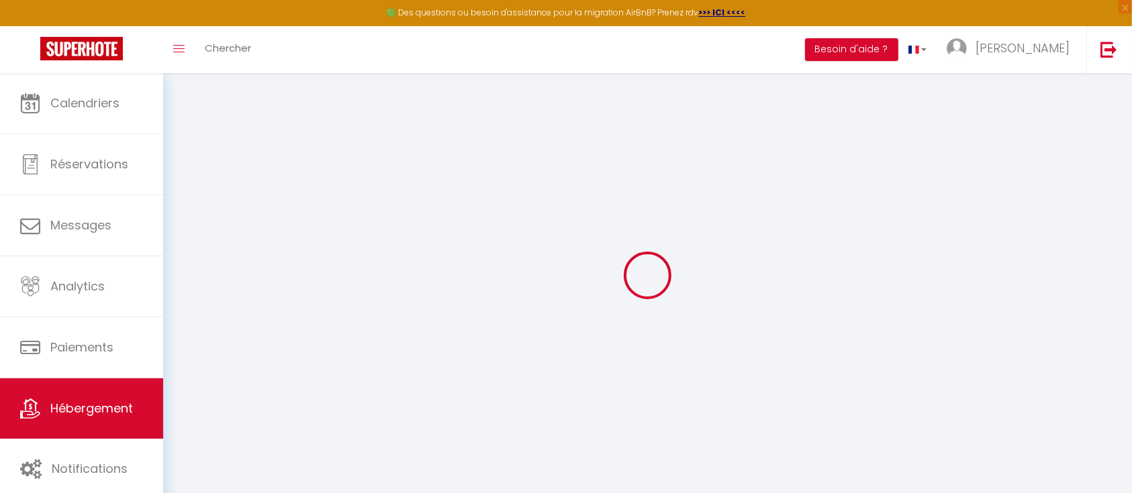
checkbox input "false"
select select
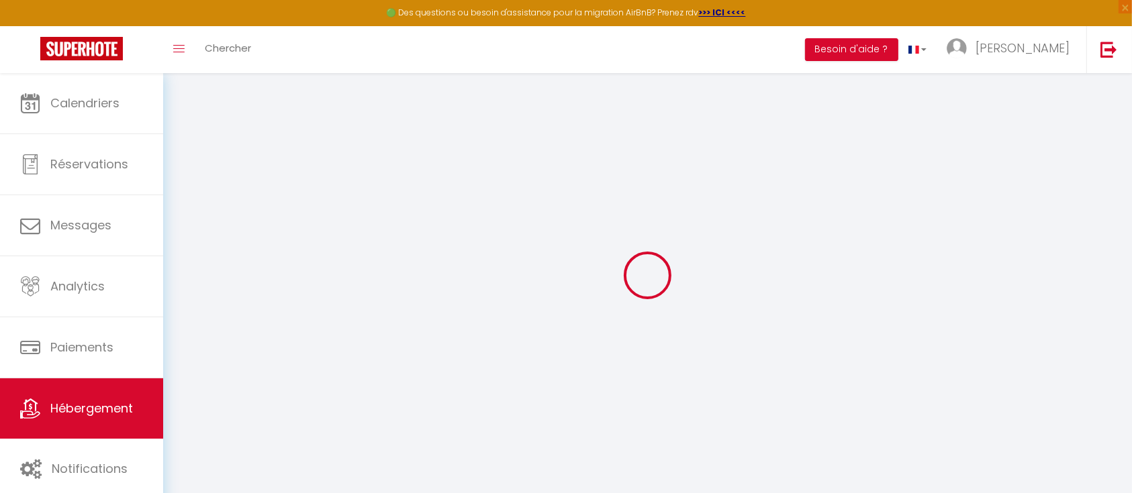
type input "Hivernage - Menaramall - [GEOGRAPHIC_DATA] 2"
type input "AZZ"
type input "El Arab"
type input "500"
select select
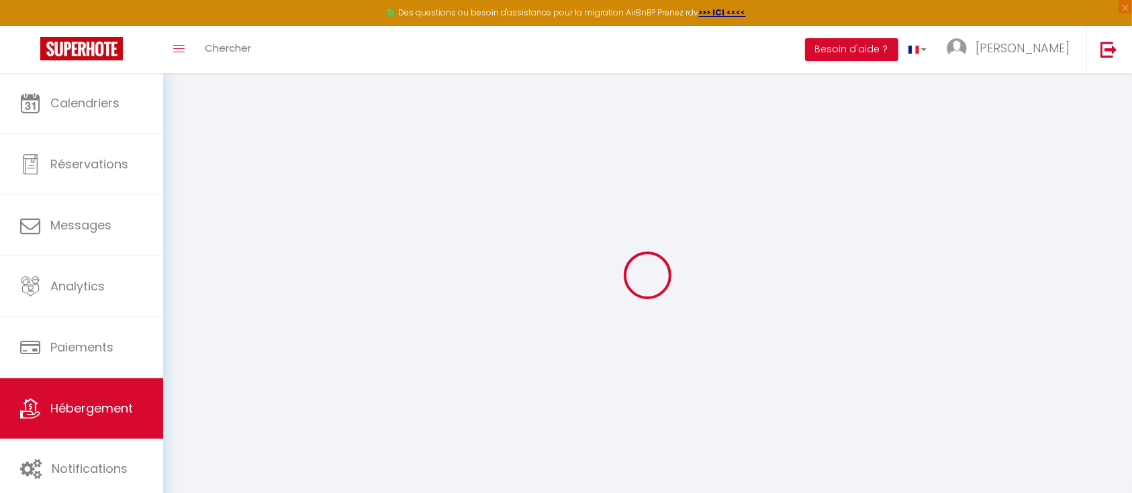
select select
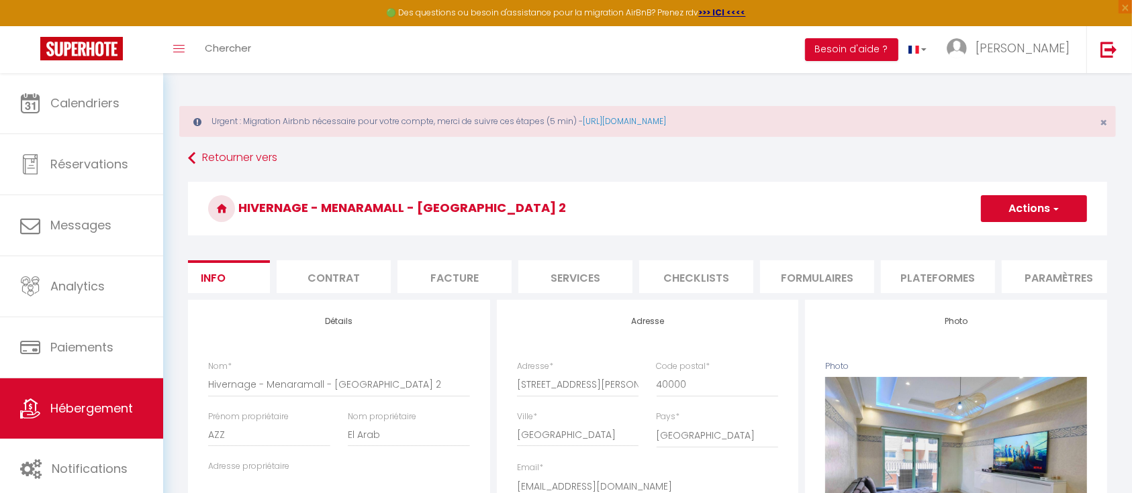
scroll to position [0, 25]
click at [580, 280] on li "Services" at bounding box center [583, 276] width 114 height 33
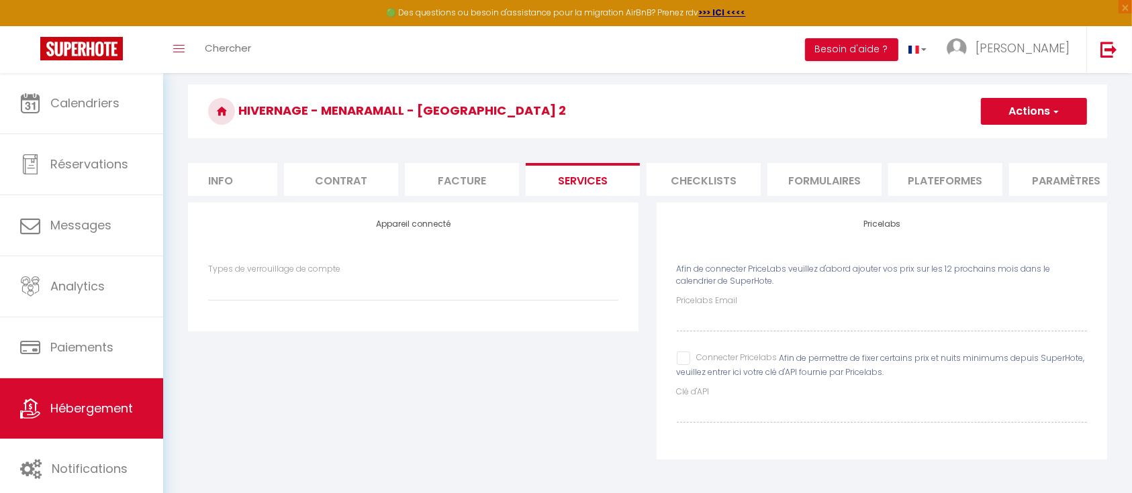
scroll to position [109, 0]
click at [680, 358] on input "Connecter Pricelabs" at bounding box center [727, 358] width 101 height 13
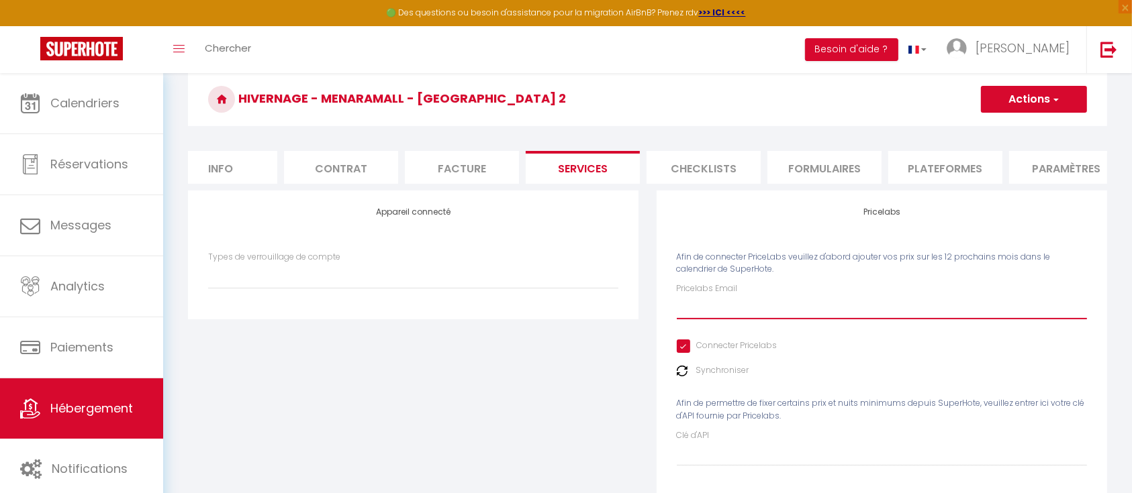
click at [725, 319] on input "Pricelabs Email" at bounding box center [882, 307] width 410 height 24
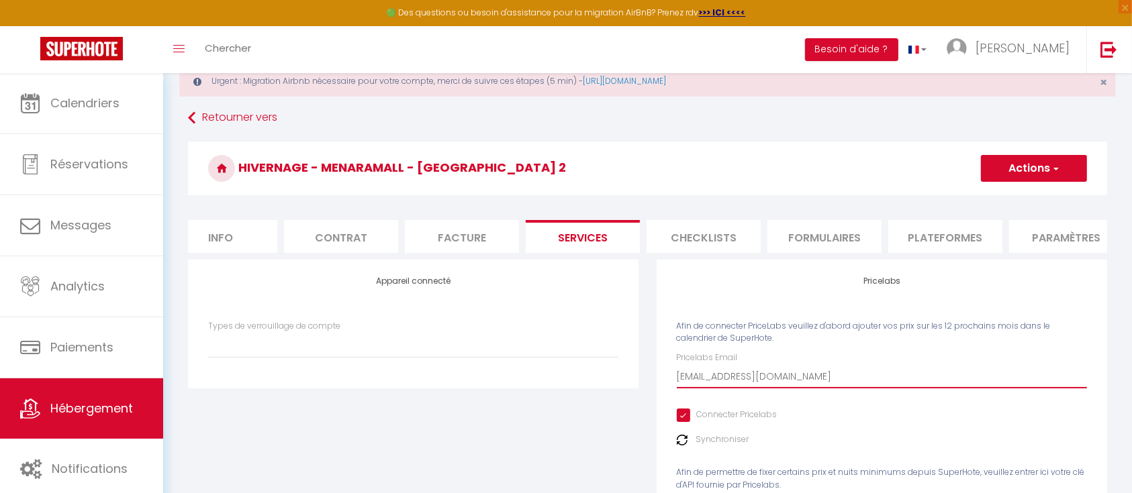
scroll to position [38, 0]
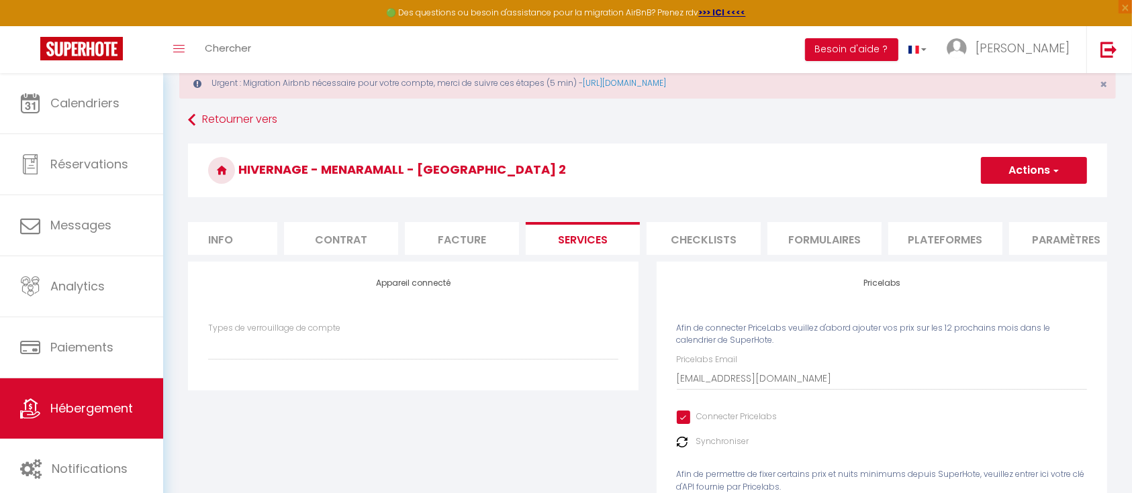
click at [1026, 165] on button "Actions" at bounding box center [1034, 170] width 106 height 27
click at [1013, 197] on link "Enregistrer" at bounding box center [1033, 199] width 106 height 17
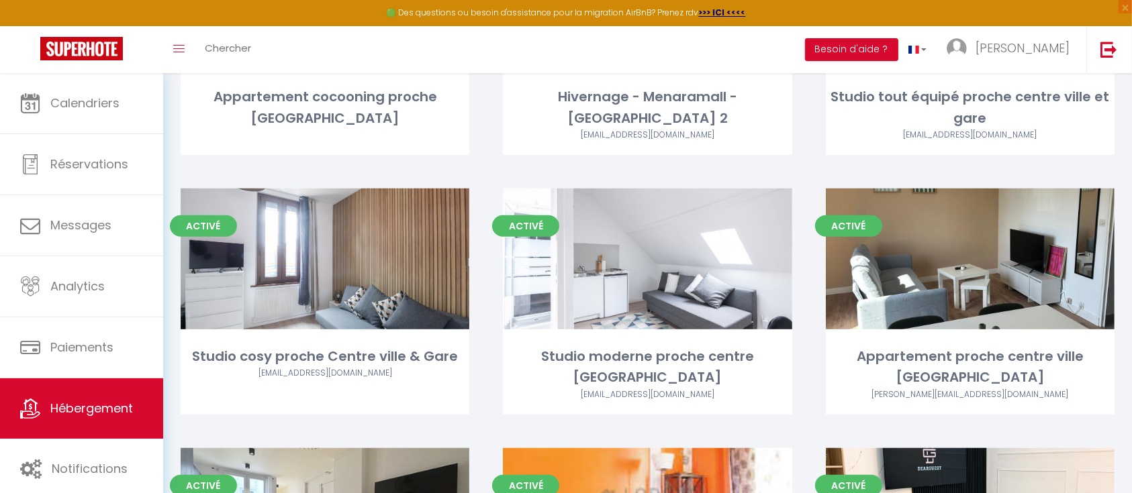
scroll to position [893, 0]
